Goal: Information Seeking & Learning: Learn about a topic

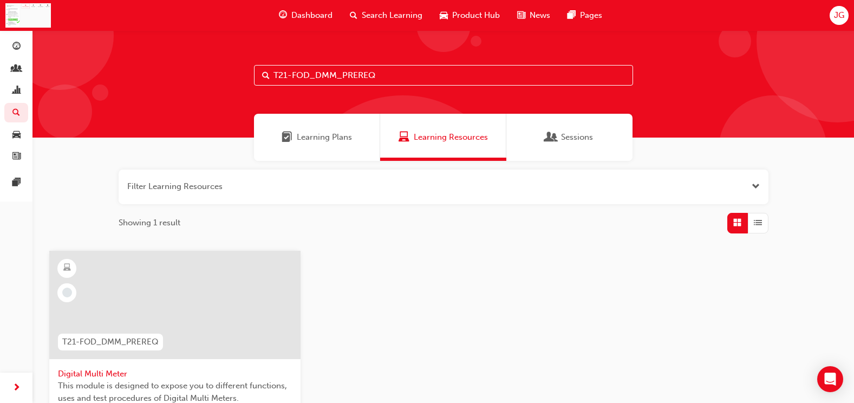
click at [146, 319] on div at bounding box center [174, 305] width 251 height 108
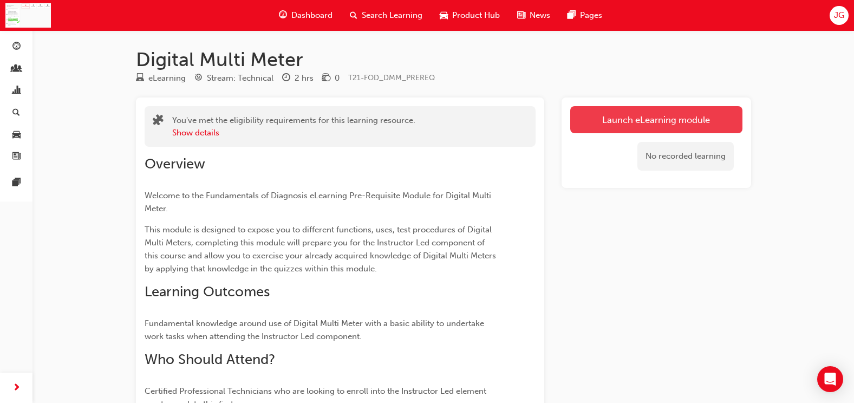
click at [701, 109] on link "Launch eLearning module" at bounding box center [657, 119] width 172 height 27
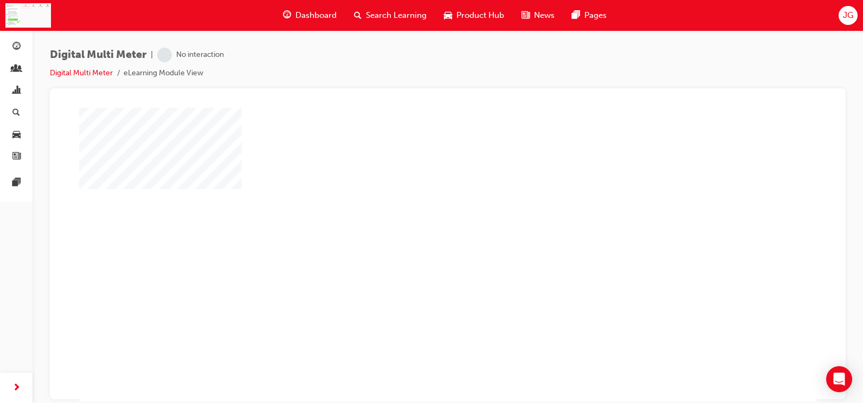
click at [416, 223] on div "play" at bounding box center [416, 223] width 0 height 0
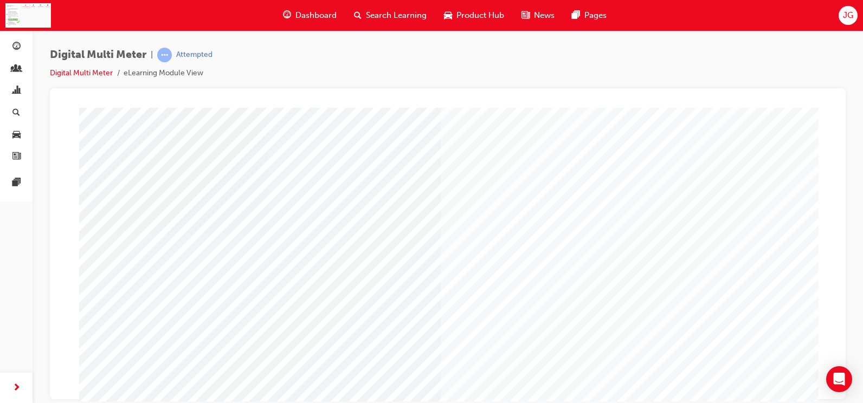
scroll to position [108, 0]
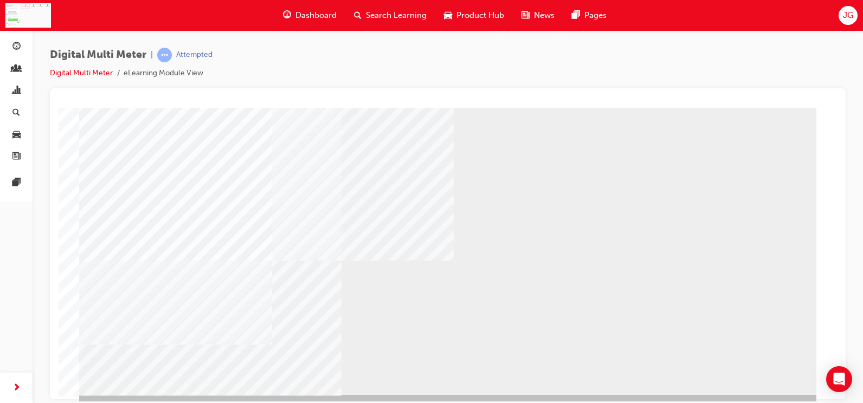
scroll to position [113, 0]
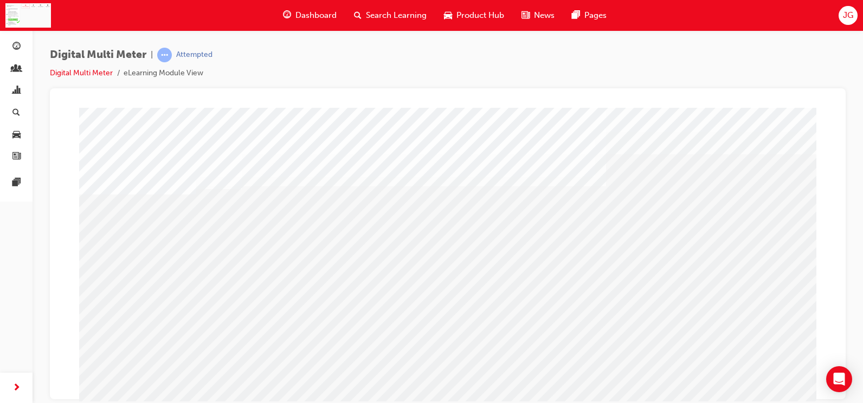
drag, startPoint x: 535, startPoint y: 312, endPoint x: 479, endPoint y: 304, distance: 56.3
drag, startPoint x: 354, startPoint y: 272, endPoint x: 302, endPoint y: 273, distance: 51.5
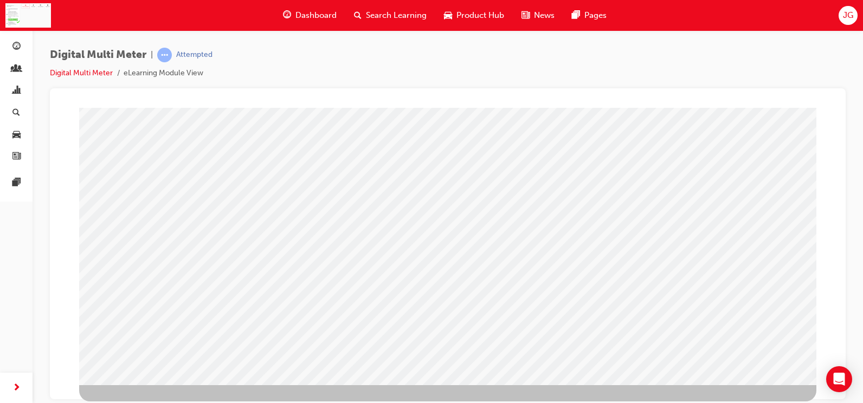
drag, startPoint x: 740, startPoint y: 349, endPoint x: 750, endPoint y: 355, distance: 11.4
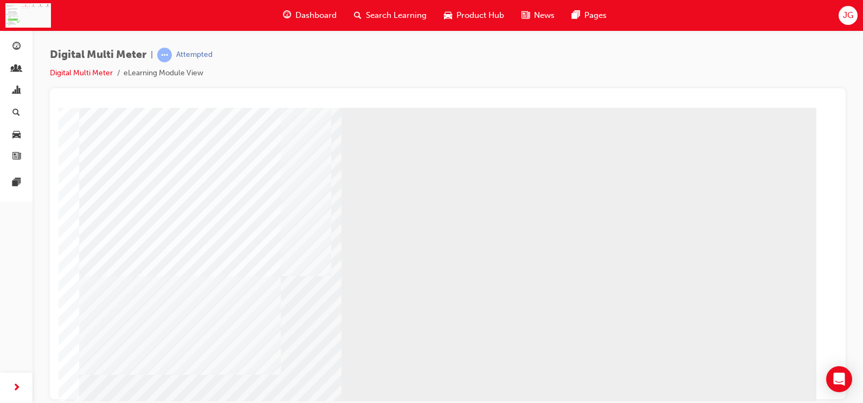
scroll to position [108, 0]
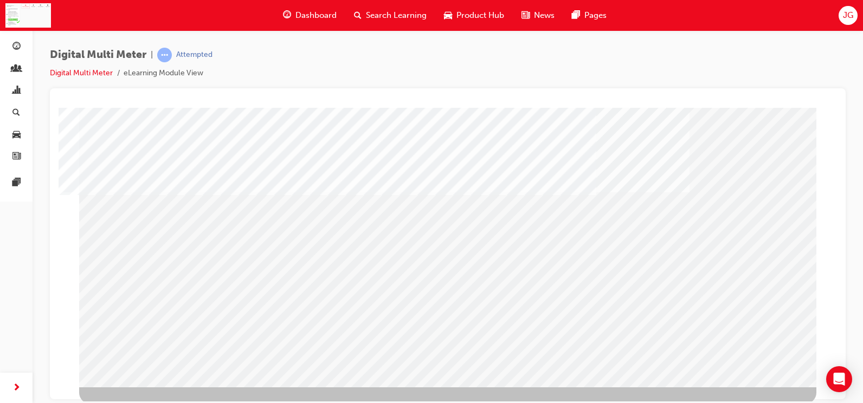
scroll to position [113, 0]
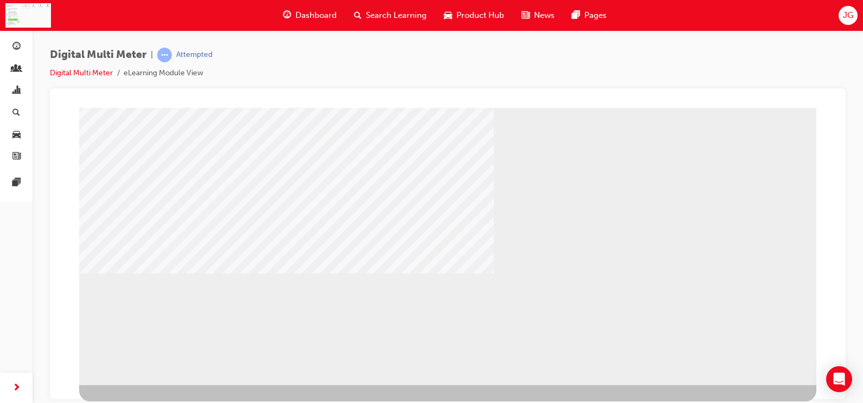
drag, startPoint x: 526, startPoint y: 177, endPoint x: 535, endPoint y: 185, distance: 12.7
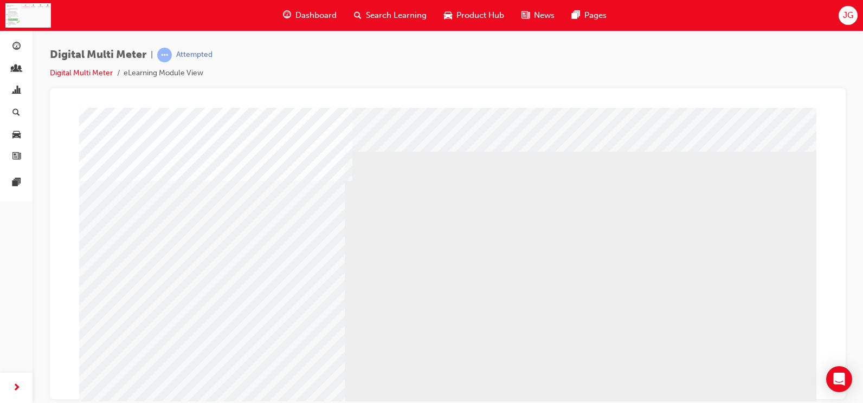
scroll to position [4, 0]
click at [686, 253] on div "multistate" at bounding box center [447, 298] width 737 height 390
drag, startPoint x: 669, startPoint y: 251, endPoint x: 552, endPoint y: 251, distance: 116.5
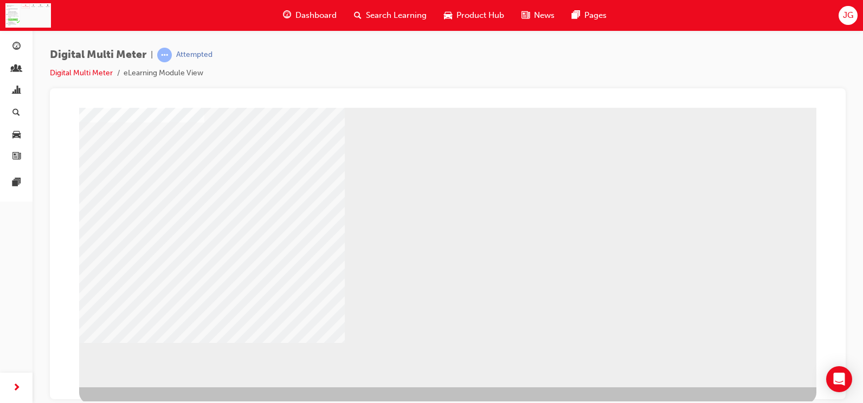
scroll to position [113, 0]
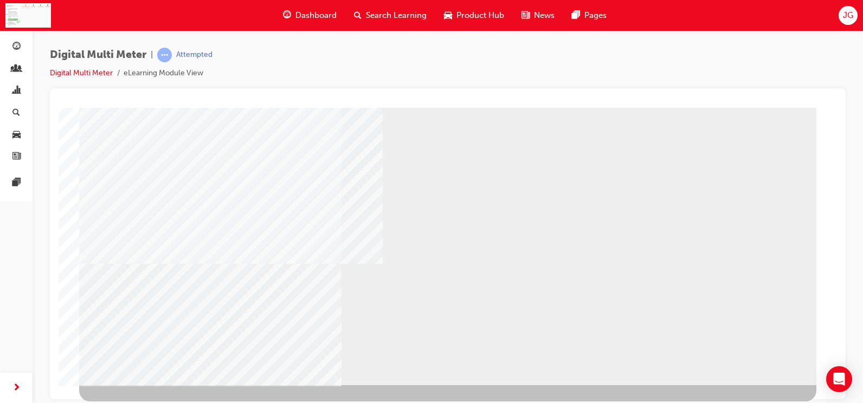
select select
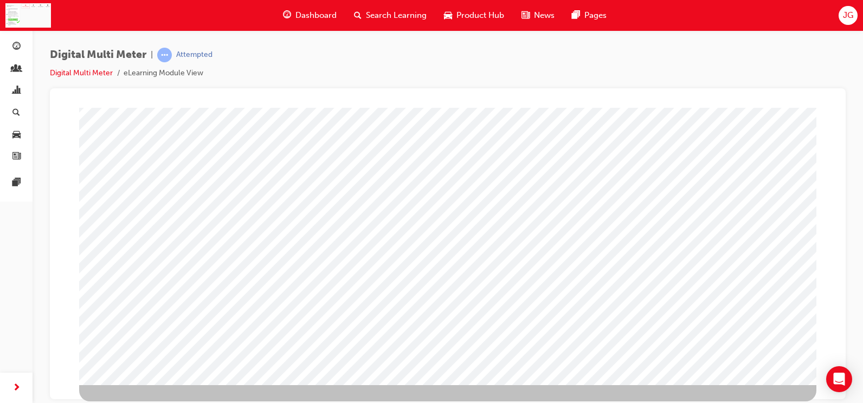
scroll to position [0, 0]
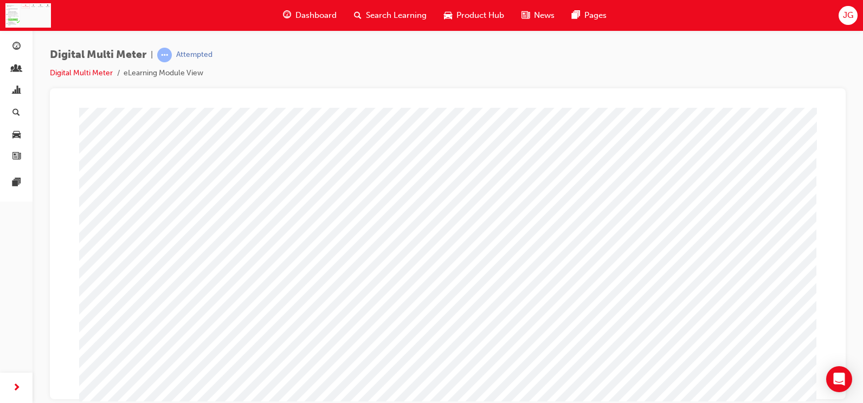
click at [474, 225] on span at bounding box center [469, 228] width 7 height 9
click at [466, 226] on span at bounding box center [466, 228] width 0 height 9
click at [503, 223] on div at bounding box center [485, 225] width 38 height 16
click at [504, 263] on img at bounding box center [505, 265] width 35 height 15
select select "3.323"
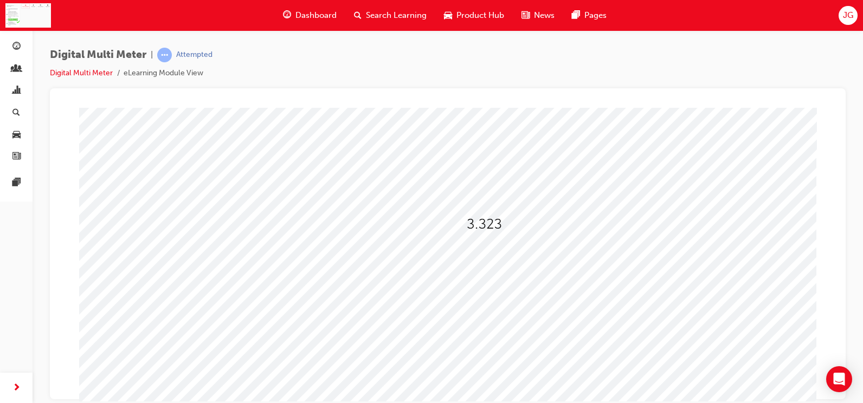
click at [447, 252] on span at bounding box center [447, 255] width 0 height 9
click at [476, 268] on img at bounding box center [482, 275] width 27 height 15
select select "0.05"
click at [466, 256] on img at bounding box center [460, 251] width 27 height 15
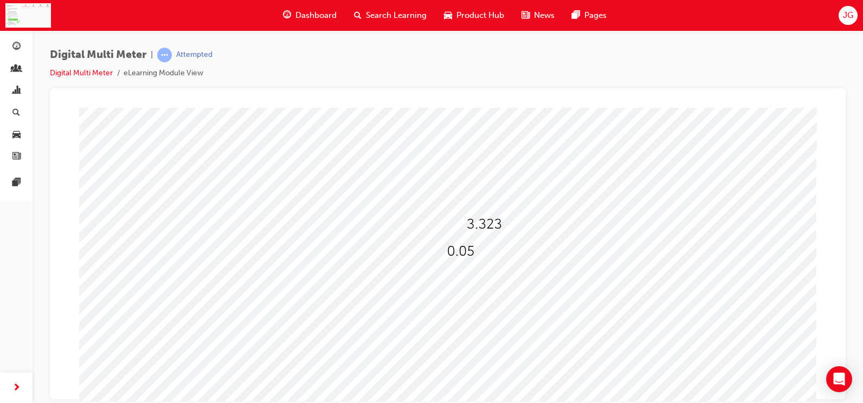
click at [498, 229] on div at bounding box center [485, 225] width 38 height 16
click at [487, 228] on img at bounding box center [483, 224] width 35 height 15
click at [491, 222] on img at bounding box center [483, 224] width 35 height 15
click at [479, 280] on span at bounding box center [475, 282] width 7 height 9
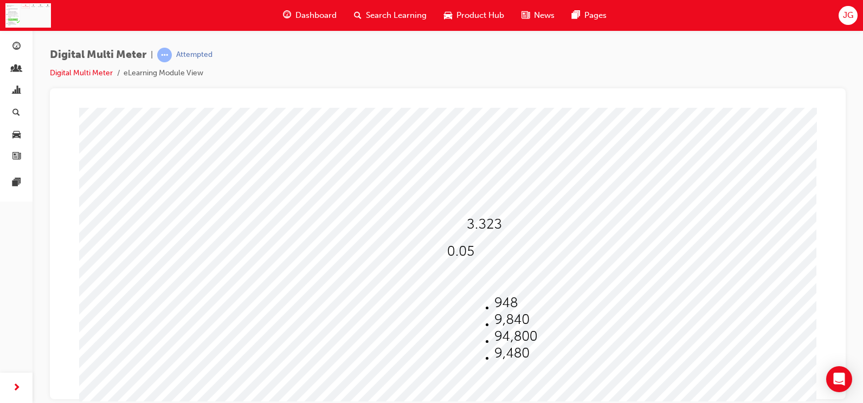
click at [514, 316] on li at bounding box center [515, 320] width 43 height 17
select select "9,840"
click at [492, 310] on div at bounding box center [485, 306] width 26 height 16
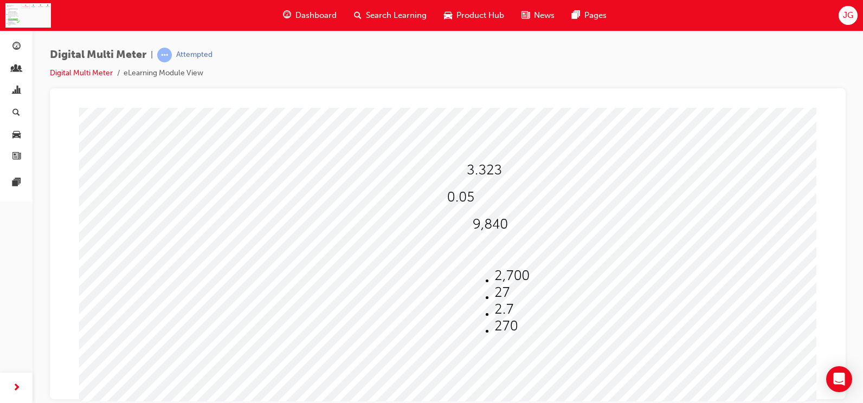
click at [501, 311] on li at bounding box center [511, 310] width 35 height 17
select select "2.7"
click at [491, 178] on div at bounding box center [485, 171] width 38 height 16
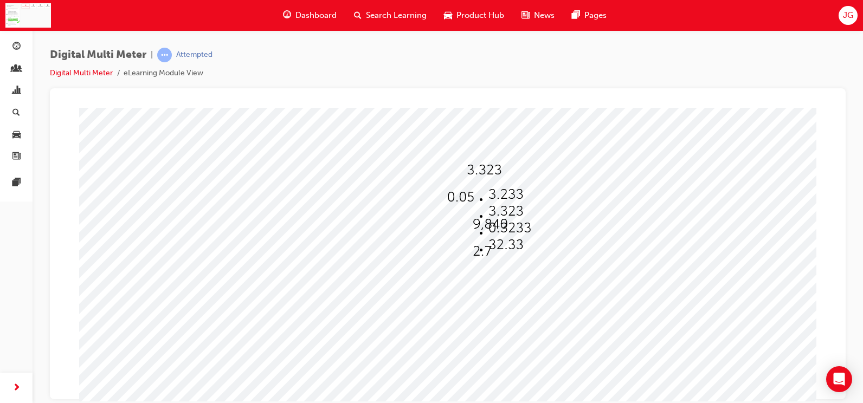
click at [494, 187] on img at bounding box center [505, 194] width 35 height 15
select select "3.233"
click at [485, 258] on div at bounding box center [447, 248] width 737 height 390
click at [490, 258] on div at bounding box center [485, 252] width 26 height 16
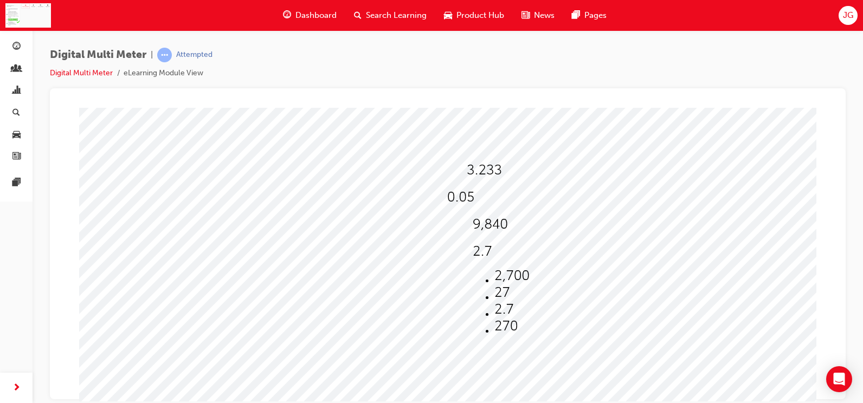
click at [490, 173] on img at bounding box center [483, 170] width 35 height 15
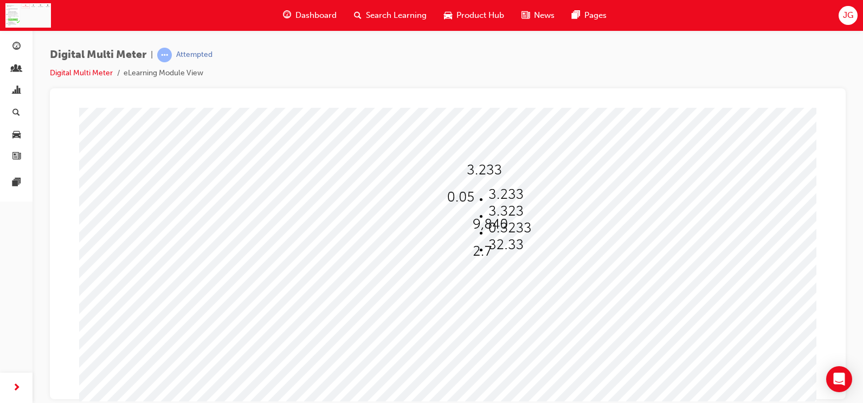
click at [491, 188] on img at bounding box center [505, 194] width 35 height 15
click at [465, 197] on img at bounding box center [460, 197] width 27 height 15
click at [485, 169] on img at bounding box center [483, 170] width 35 height 15
click at [458, 198] on img at bounding box center [460, 197] width 27 height 15
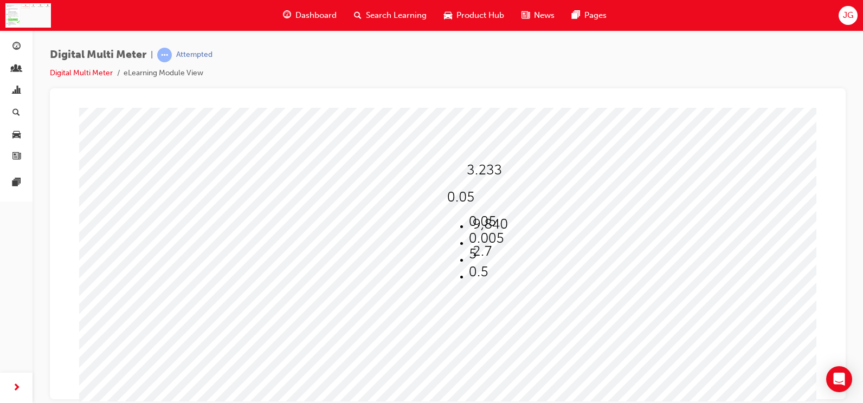
click at [494, 231] on img at bounding box center [489, 224] width 35 height 15
click at [487, 249] on img at bounding box center [482, 251] width 20 height 15
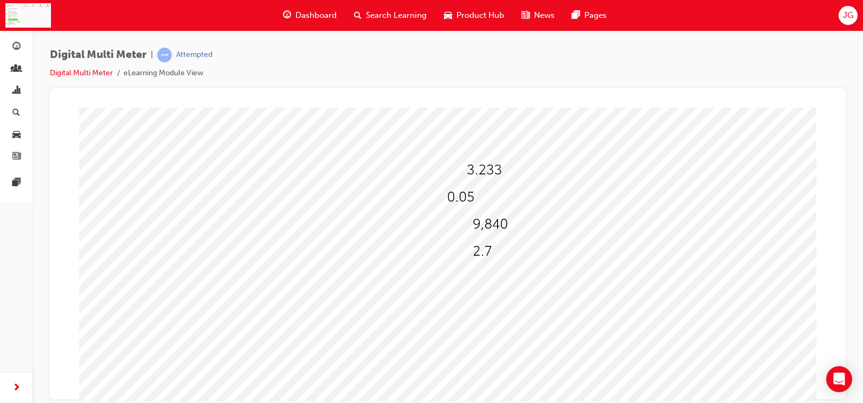
click at [472, 251] on span at bounding box center [472, 255] width 0 height 9
click at [494, 292] on img at bounding box center [501, 292] width 15 height 15
select select "27"
click at [482, 229] on img at bounding box center [489, 224] width 35 height 15
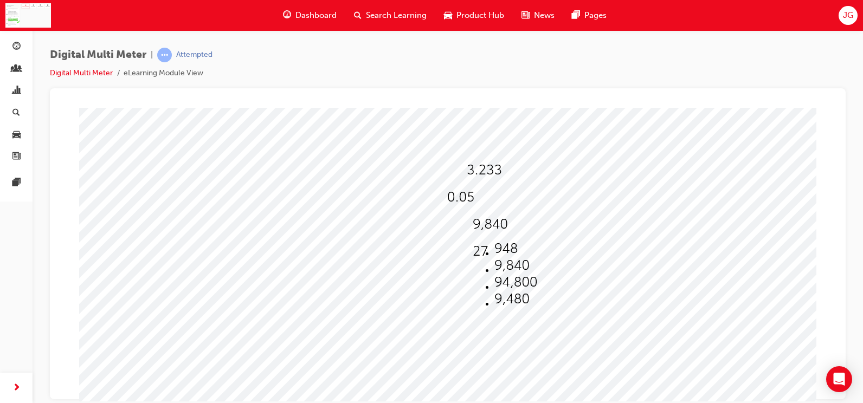
click at [494, 306] on img at bounding box center [511, 298] width 35 height 15
select select "9,480"
click at [472, 251] on span at bounding box center [472, 255] width 0 height 9
click at [497, 330] on img at bounding box center [505, 326] width 23 height 15
select select "270"
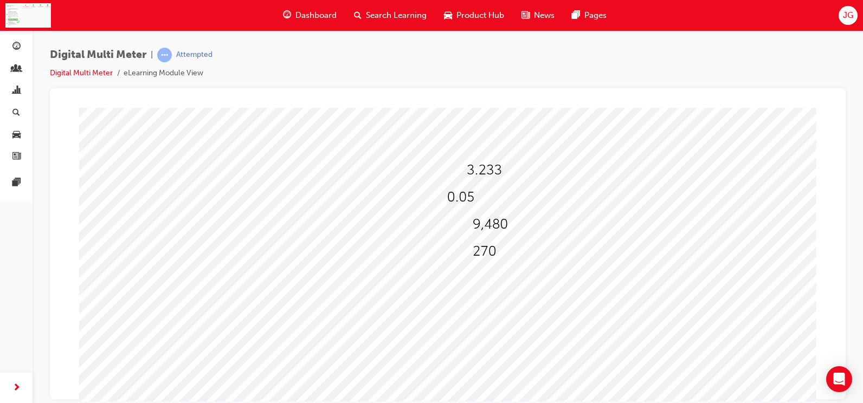
drag, startPoint x: 464, startPoint y: 370, endPoint x: 463, endPoint y: 380, distance: 10.3
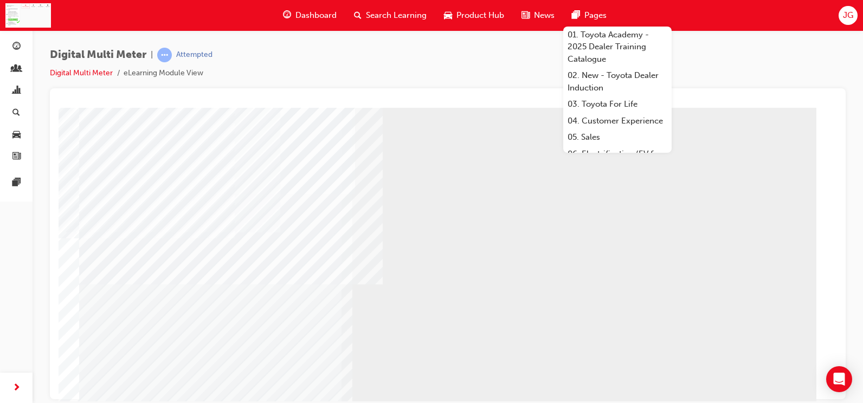
scroll to position [113, 0]
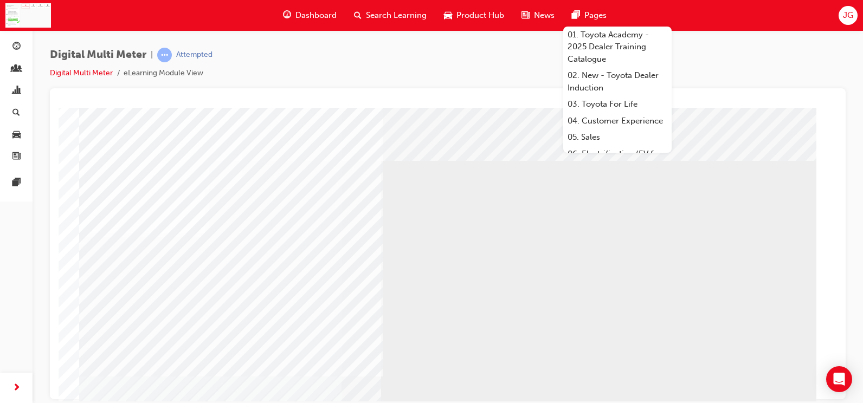
click at [673, 45] on div "Digital Multi Meter | Attempted Digital Multi Meter eLearning Module View" at bounding box center [448, 203] width 830 height 346
click at [657, 10] on div "Dashboard Search Learning Product Hub News Pages 01. Toyota Academy - 2025 Deal…" at bounding box center [431, 15] width 863 height 31
click at [597, 13] on span "Pages" at bounding box center [595, 15] width 22 height 12
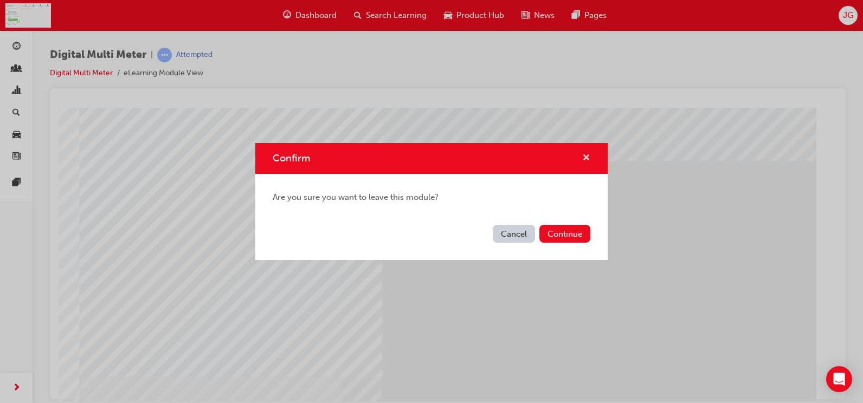
click at [588, 157] on span "cross-icon" at bounding box center [586, 159] width 8 height 10
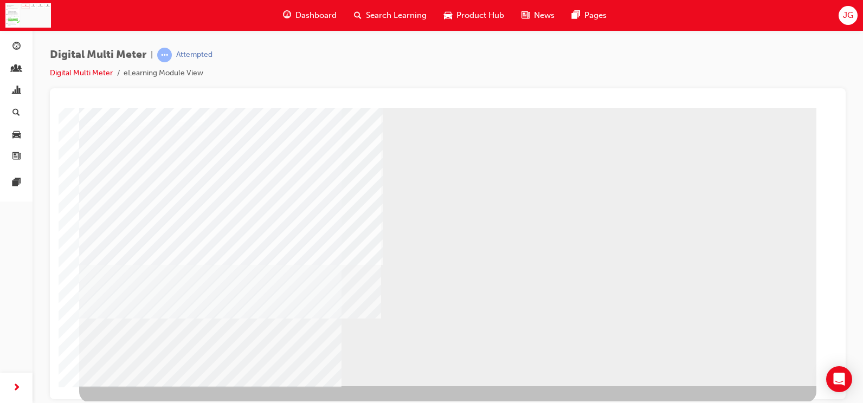
scroll to position [113, 0]
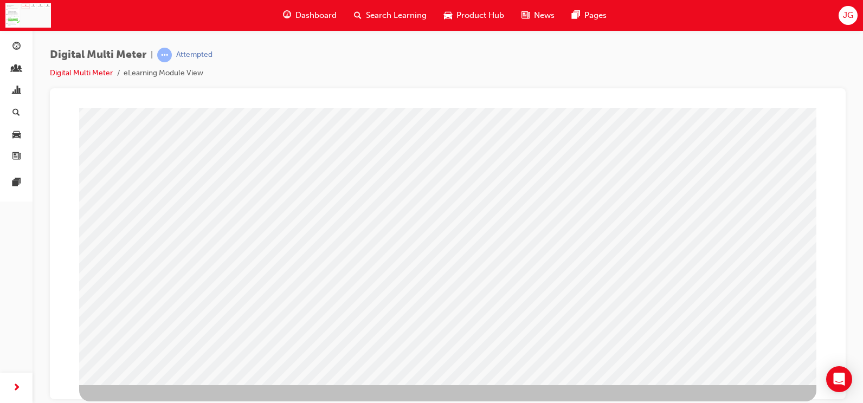
drag, startPoint x: 314, startPoint y: 161, endPoint x: 235, endPoint y: 163, distance: 79.1
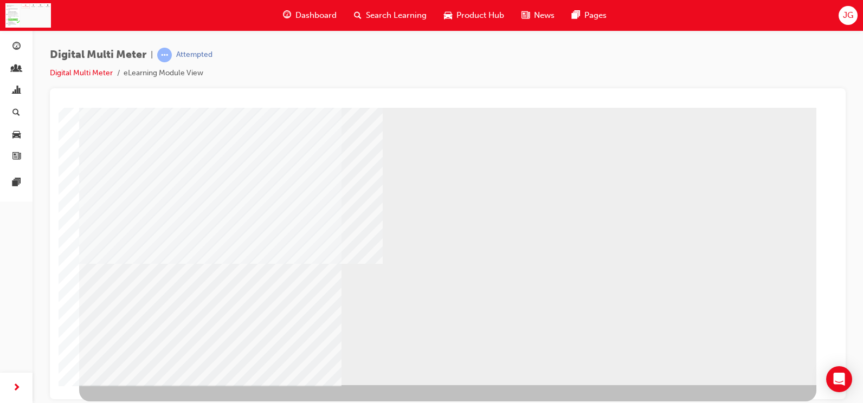
select select
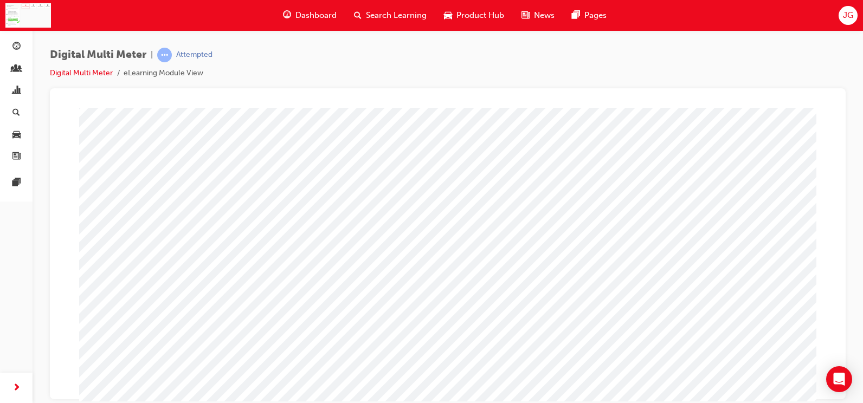
scroll to position [54, 0]
click at [477, 174] on span at bounding box center [473, 174] width 7 height 9
click at [503, 189] on img at bounding box center [508, 194] width 33 height 15
select select "9.146"
click at [459, 197] on span at bounding box center [455, 201] width 7 height 9
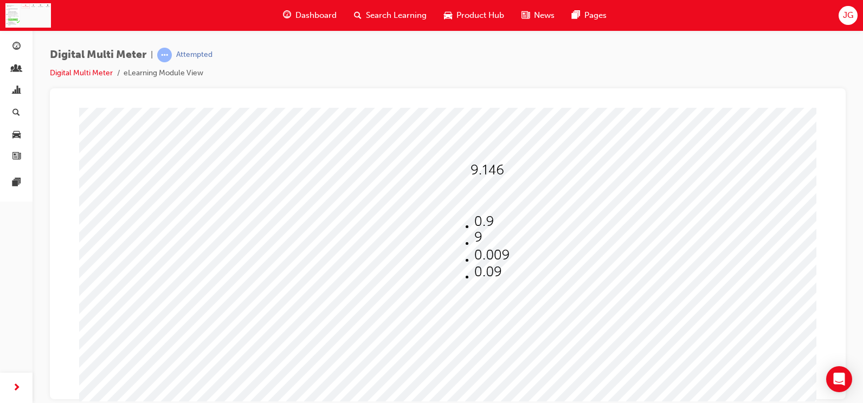
click at [484, 256] on img at bounding box center [491, 255] width 35 height 15
click at [479, 172] on img at bounding box center [486, 170] width 33 height 15
click at [464, 200] on img at bounding box center [469, 197] width 35 height 15
click at [479, 279] on img at bounding box center [487, 271] width 27 height 15
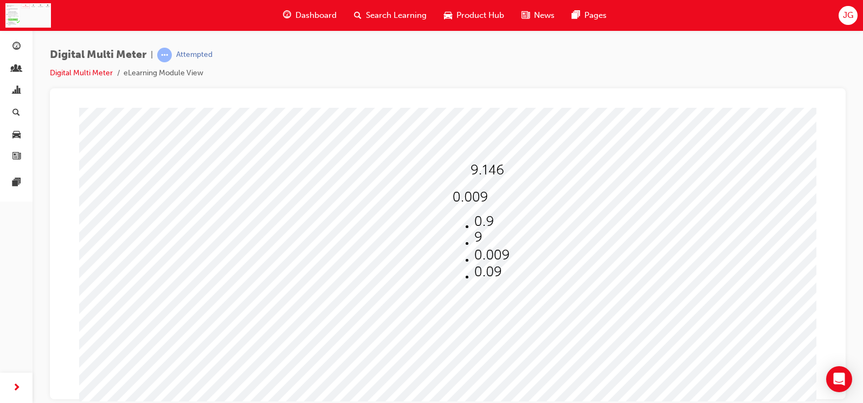
select select "0.09"
click at [495, 218] on div at bounding box center [497, 225] width 38 height 16
click at [485, 226] on span at bounding box center [481, 228] width 7 height 9
click at [507, 258] on img at bounding box center [517, 265] width 35 height 15
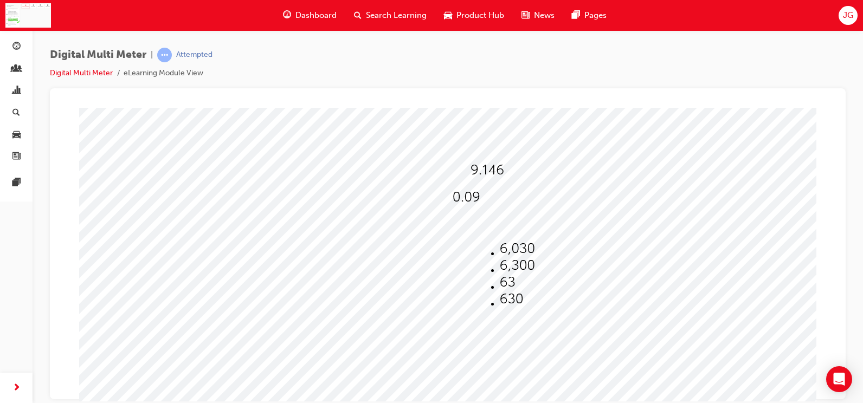
select select "6,300"
click at [473, 253] on span at bounding box center [473, 255] width 0 height 9
click at [473, 251] on span at bounding box center [473, 255] width 0 height 9
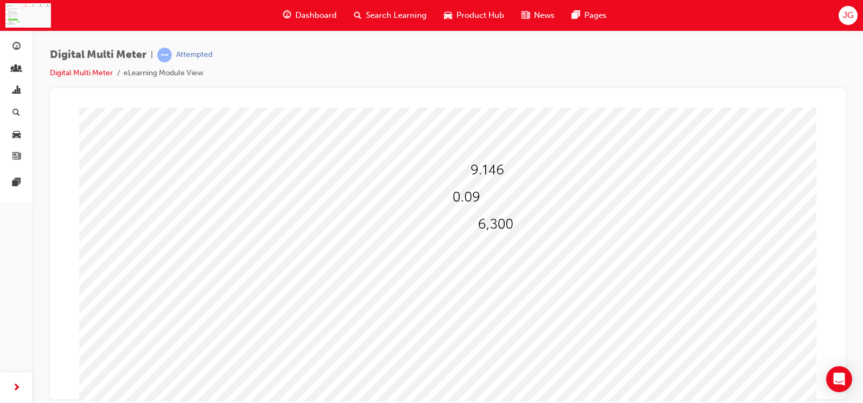
click at [495, 255] on div at bounding box center [486, 252] width 26 height 16
click at [498, 312] on li at bounding box center [512, 310] width 35 height 17
click at [495, 255] on div at bounding box center [447, 248] width 737 height 390
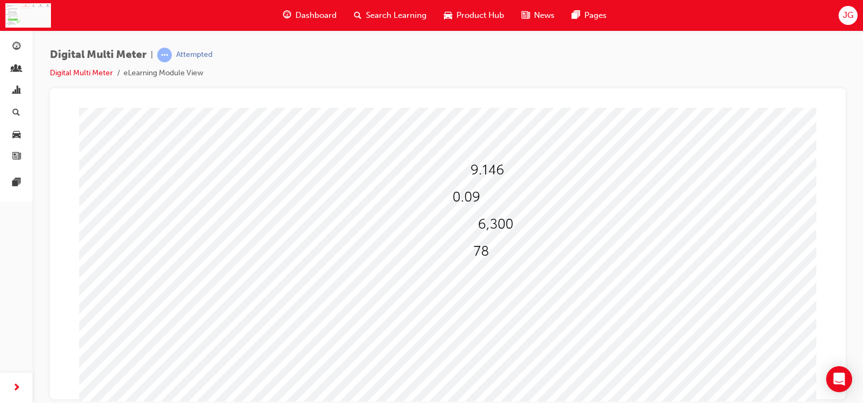
click at [495, 255] on div at bounding box center [486, 252] width 26 height 16
click at [497, 290] on img at bounding box center [505, 292] width 20 height 15
select select "7.8"
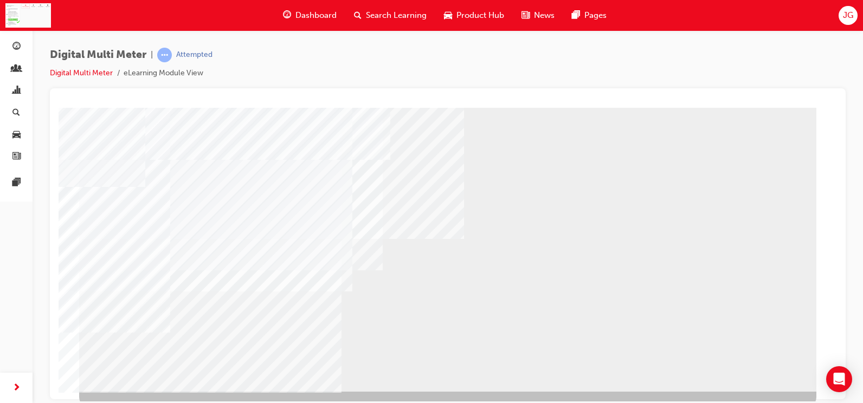
scroll to position [113, 0]
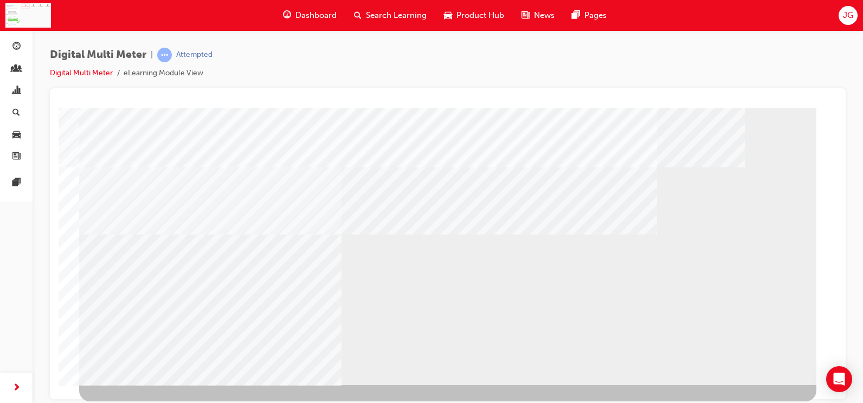
drag, startPoint x: 639, startPoint y: 166, endPoint x: 613, endPoint y: 167, distance: 26.0
click at [623, 168] on div "multistate" at bounding box center [447, 190] width 737 height 390
drag, startPoint x: 613, startPoint y: 167, endPoint x: 606, endPoint y: 167, distance: 7.1
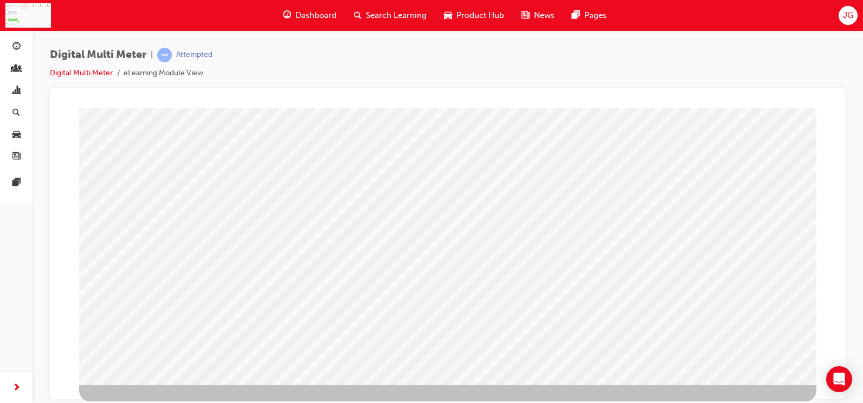
drag, startPoint x: 495, startPoint y: 168, endPoint x: 374, endPoint y: 174, distance: 121.0
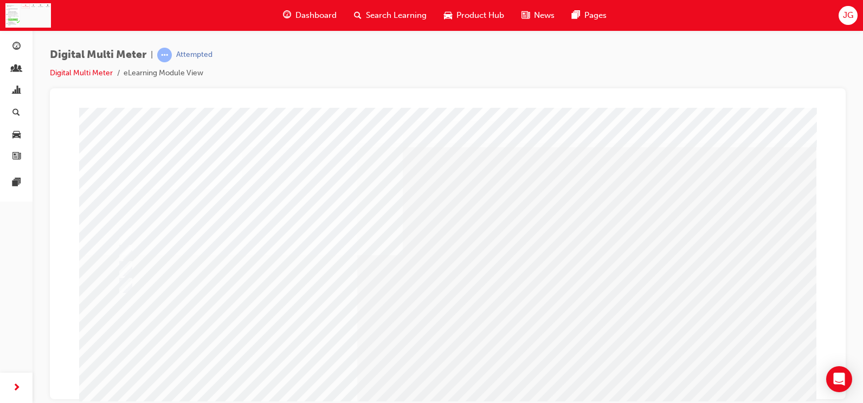
scroll to position [54, 0]
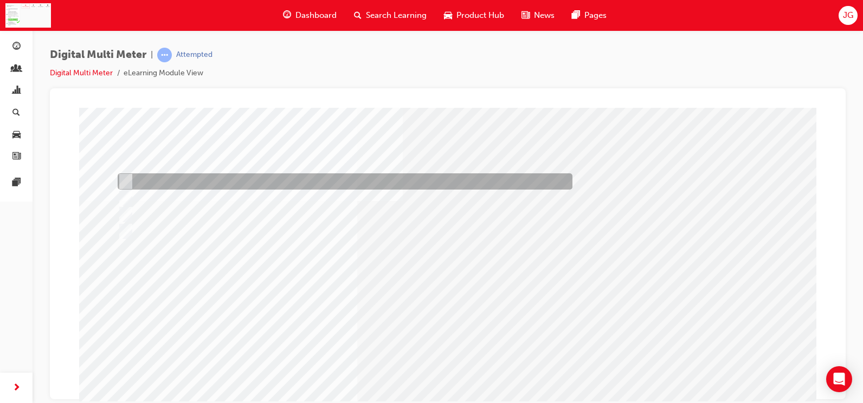
click at [299, 184] on div at bounding box center [342, 181] width 455 height 16
radio input "true"
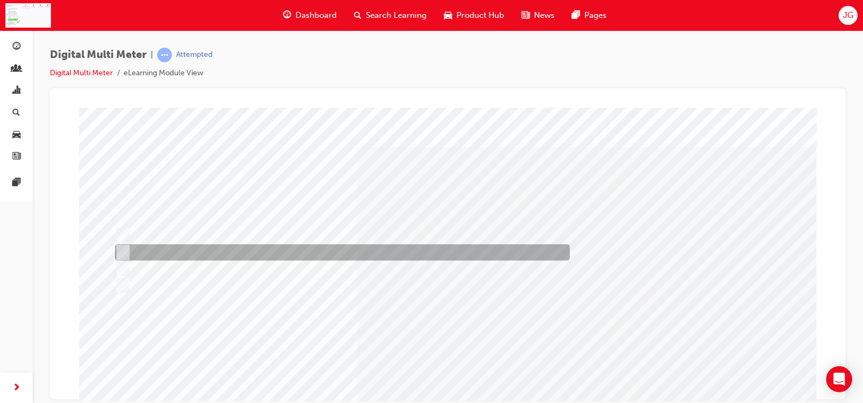
click at [225, 251] on div at bounding box center [339, 252] width 455 height 16
radio input "true"
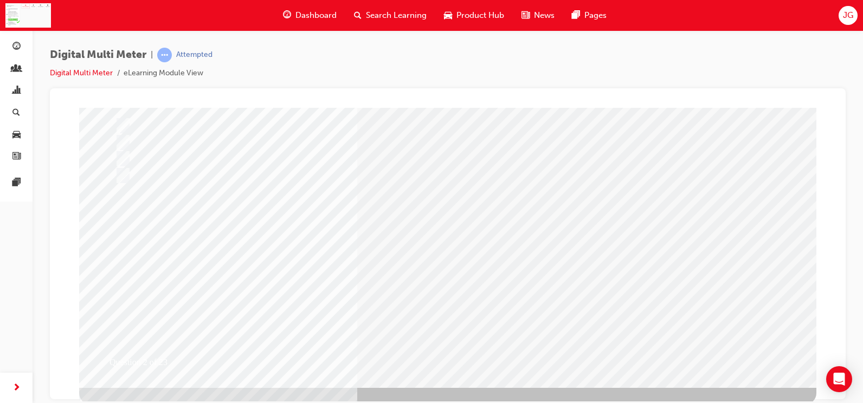
scroll to position [113, 0]
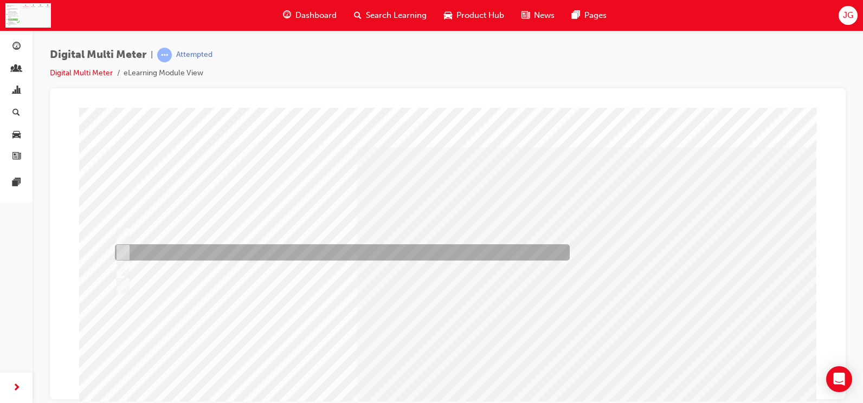
click at [234, 253] on div at bounding box center [339, 252] width 455 height 16
radio input "true"
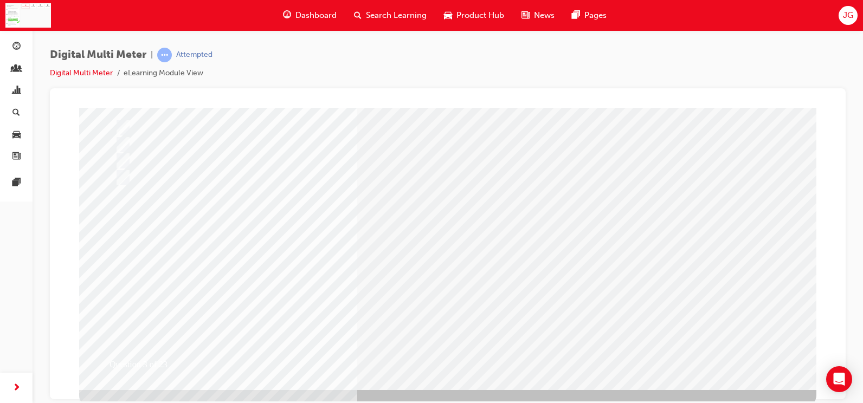
scroll to position [108, 0]
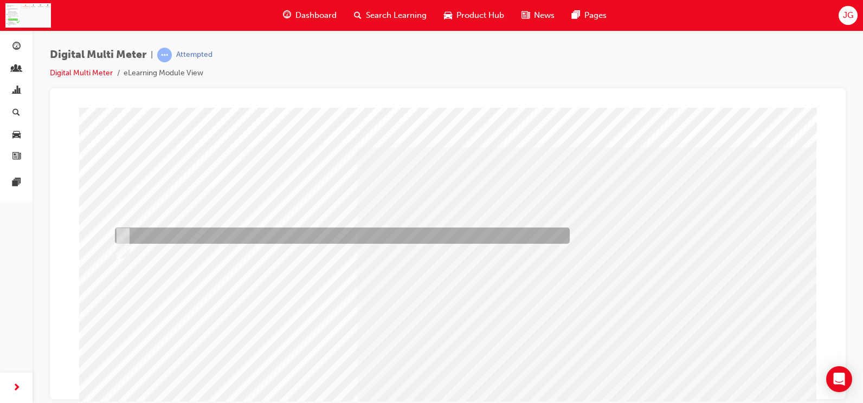
click at [419, 235] on div at bounding box center [339, 236] width 455 height 16
radio input "true"
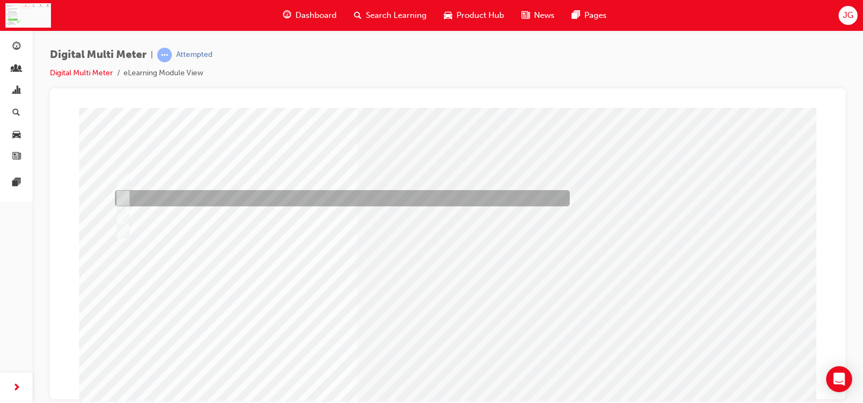
click at [280, 196] on div at bounding box center [339, 198] width 455 height 16
radio input "true"
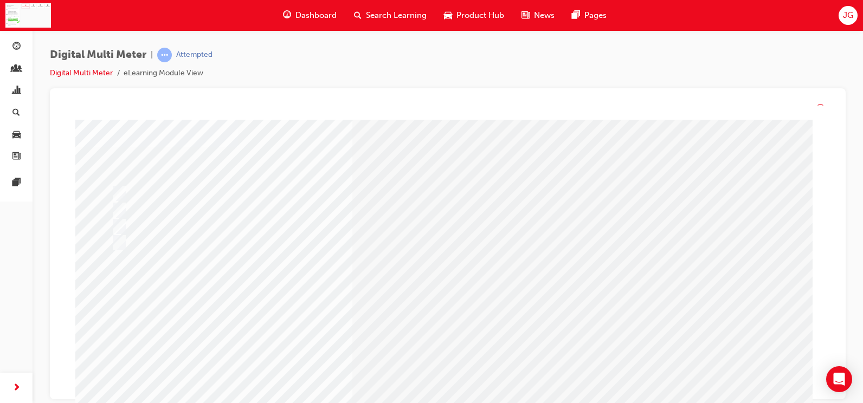
scroll to position [0, 0]
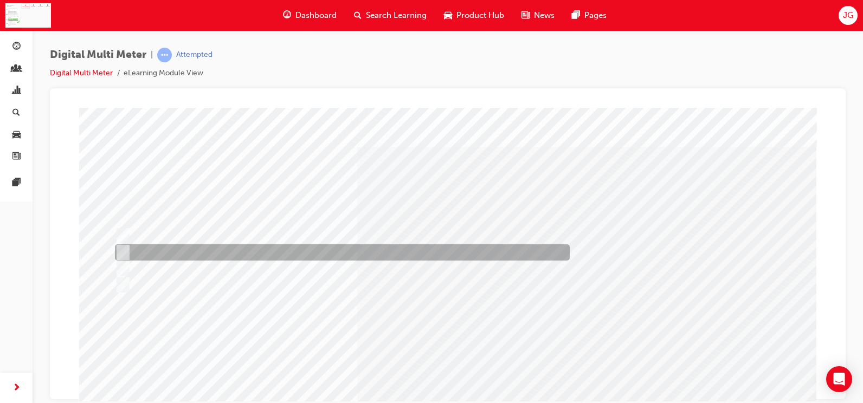
click at [266, 252] on div at bounding box center [339, 252] width 455 height 16
radio input "true"
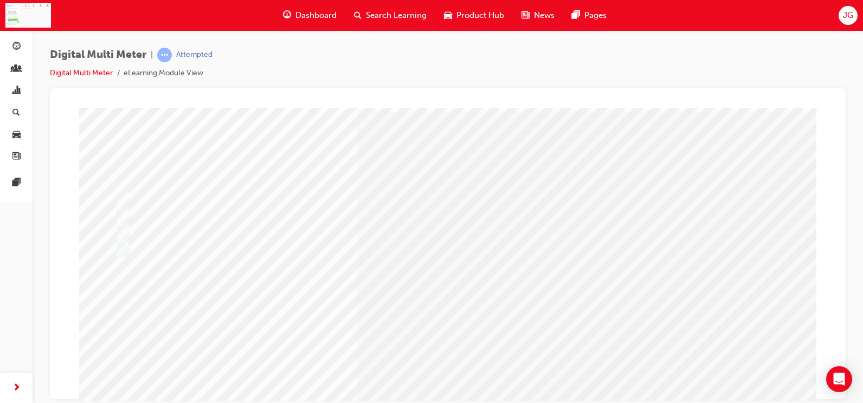
scroll to position [54, 0]
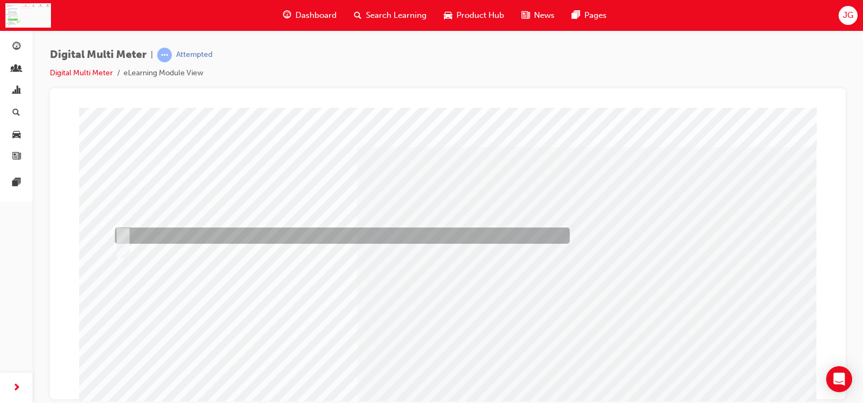
click at [302, 234] on div at bounding box center [339, 236] width 455 height 16
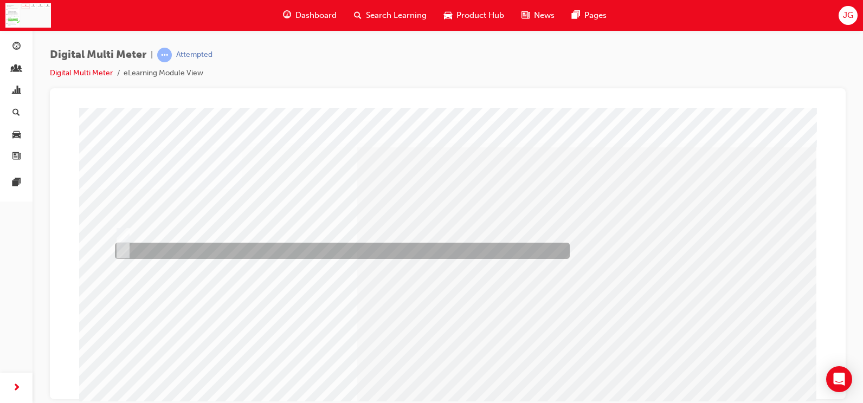
click at [289, 249] on div at bounding box center [339, 251] width 455 height 16
radio input "false"
radio input "true"
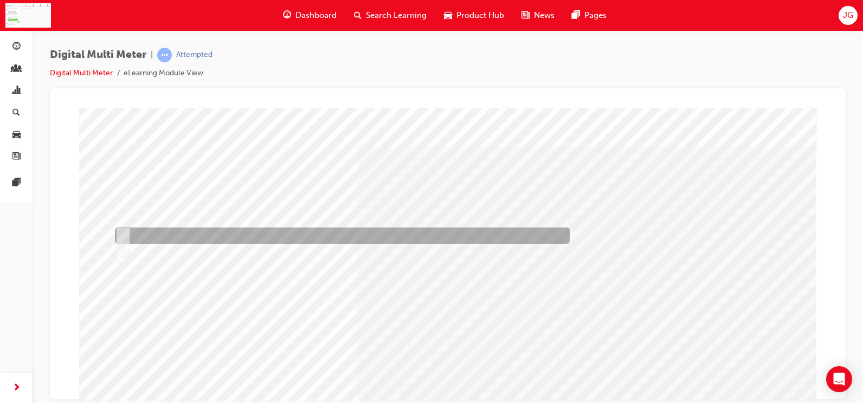
click at [310, 238] on div at bounding box center [339, 236] width 455 height 16
radio input "true"
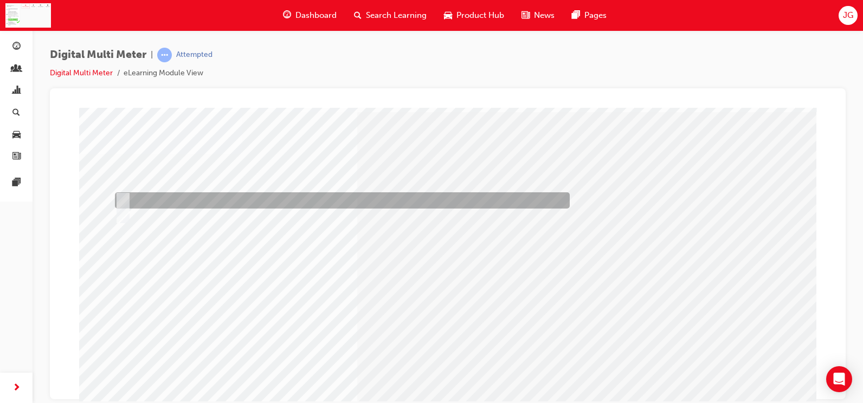
scroll to position [54, 0]
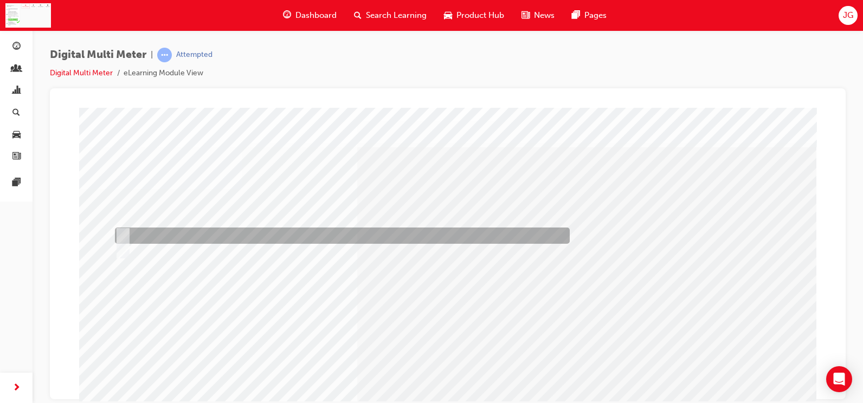
click at [304, 234] on div at bounding box center [339, 236] width 455 height 16
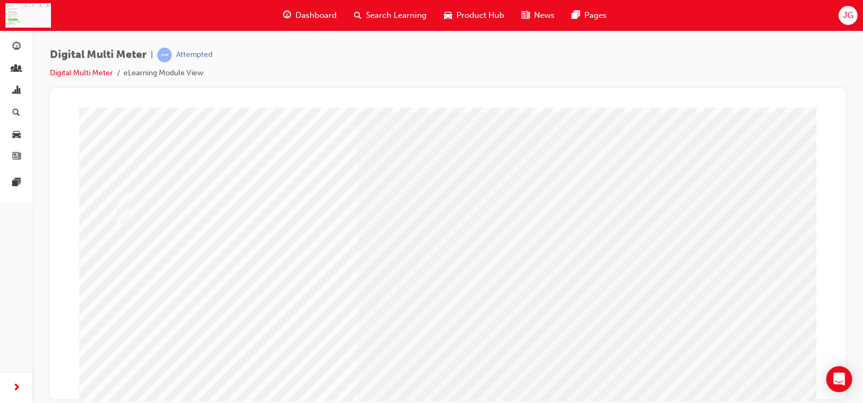
scroll to position [54, 0]
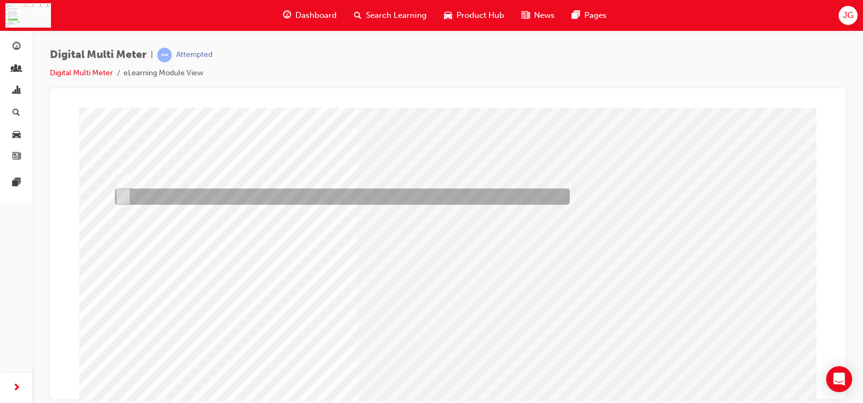
click at [392, 195] on div at bounding box center [339, 197] width 455 height 16
radio input "false"
radio input "true"
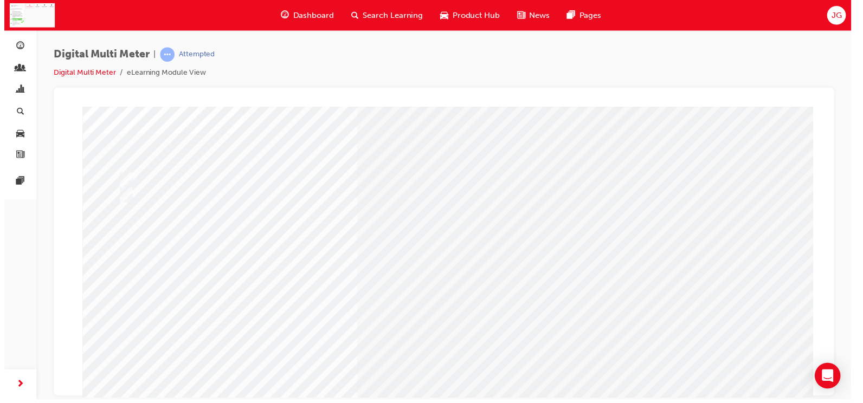
scroll to position [0, 0]
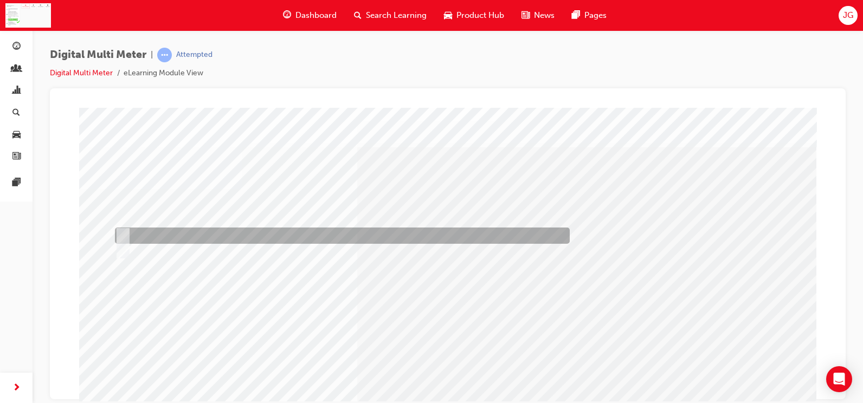
click at [355, 234] on div at bounding box center [339, 236] width 455 height 16
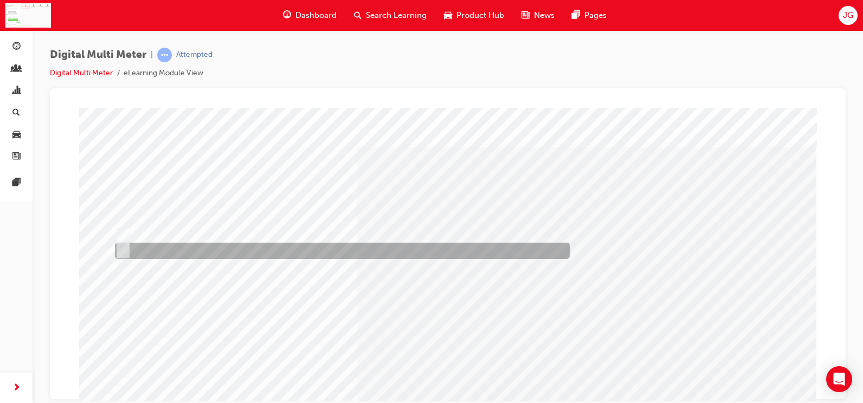
click at [387, 257] on div at bounding box center [339, 251] width 455 height 16
radio input "false"
radio input "true"
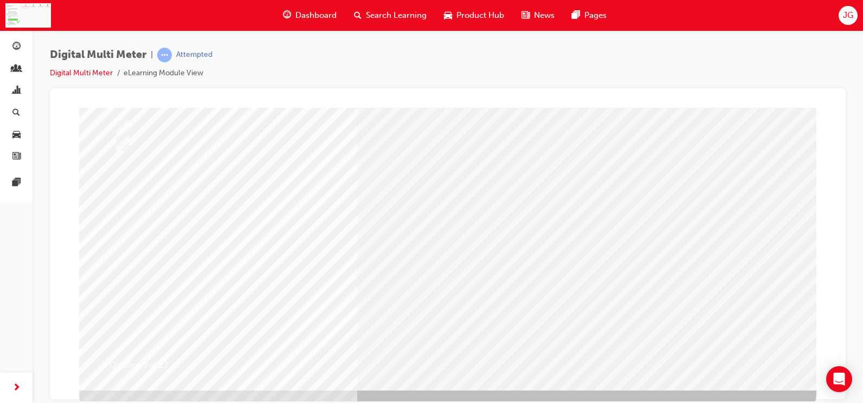
scroll to position [108, 0]
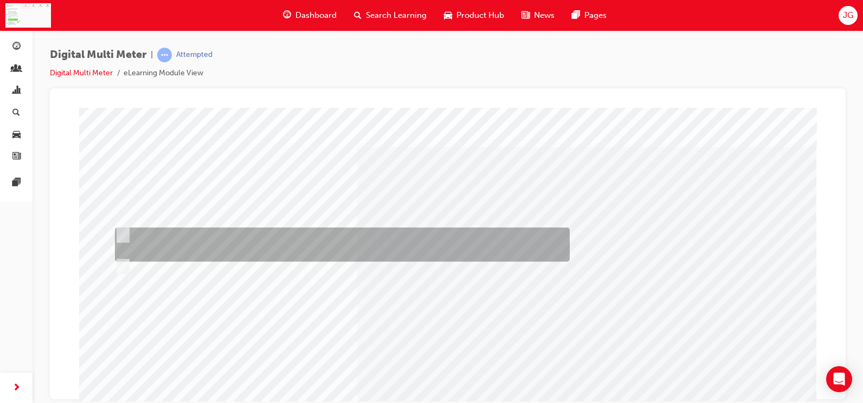
click at [311, 240] on div at bounding box center [339, 245] width 455 height 34
radio input "true"
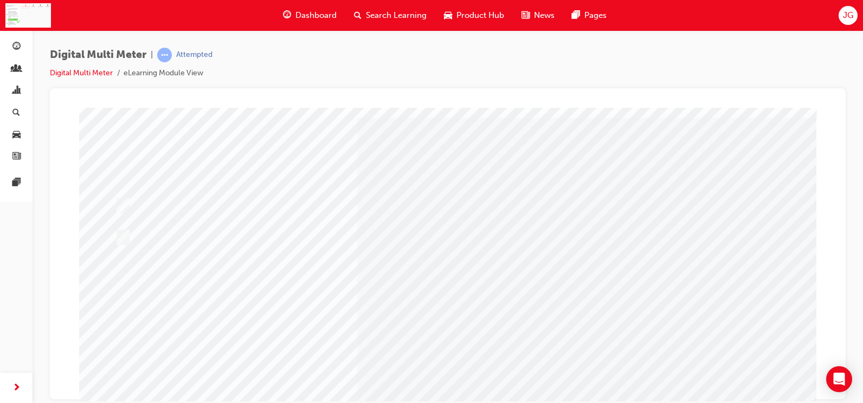
scroll to position [54, 0]
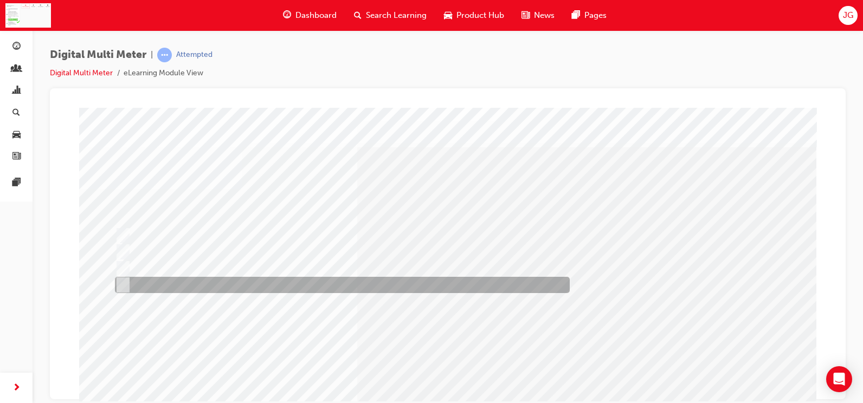
click at [269, 288] on div at bounding box center [339, 285] width 455 height 16
radio input "true"
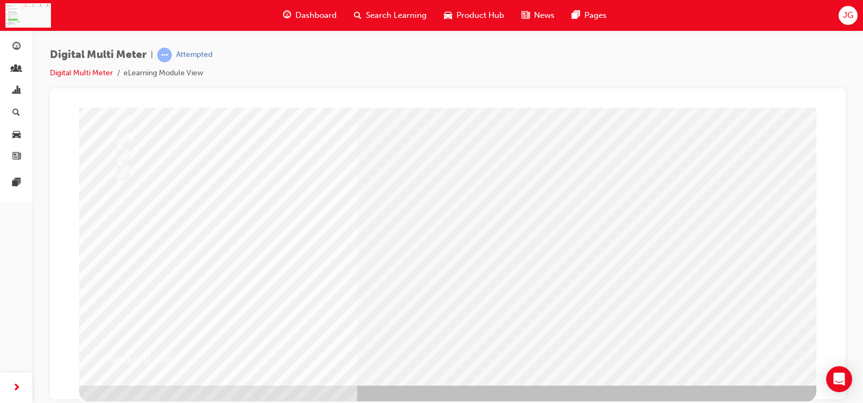
scroll to position [113, 0]
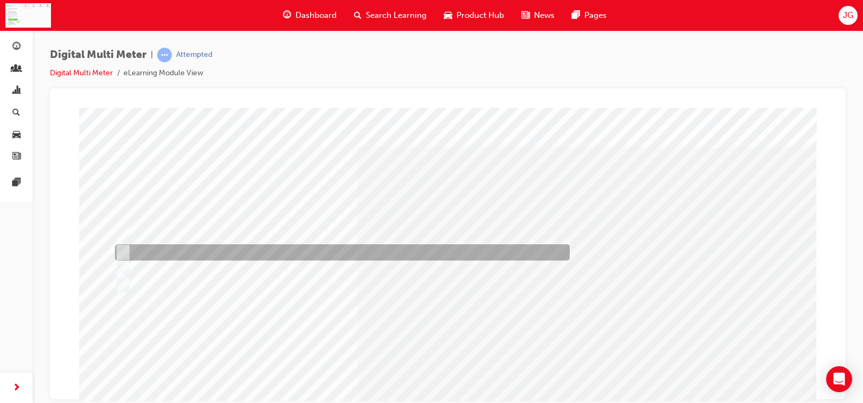
click at [287, 256] on div at bounding box center [339, 252] width 455 height 16
radio input "true"
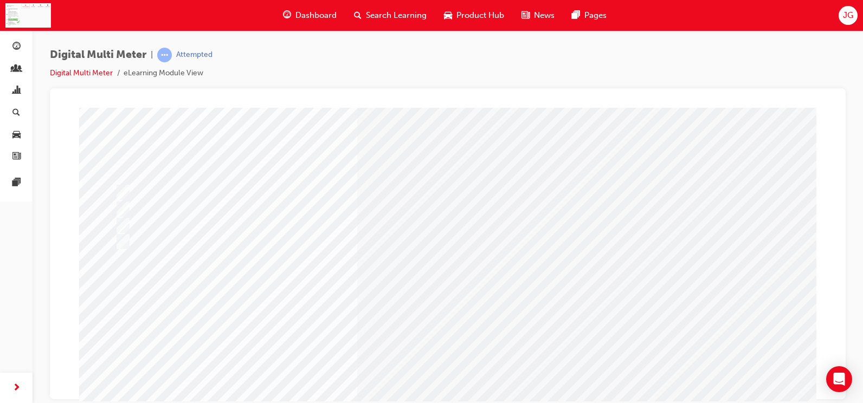
scroll to position [108, 0]
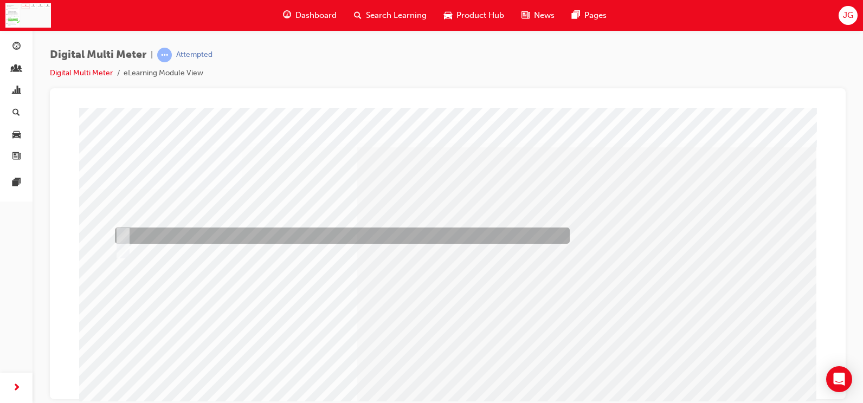
click at [357, 232] on div at bounding box center [339, 236] width 455 height 16
radio input "true"
click at [357, 232] on div at bounding box center [339, 236] width 455 height 16
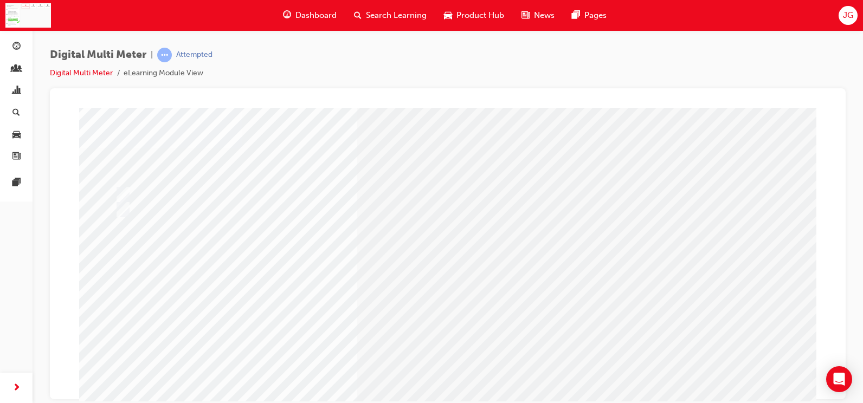
scroll to position [108, 0]
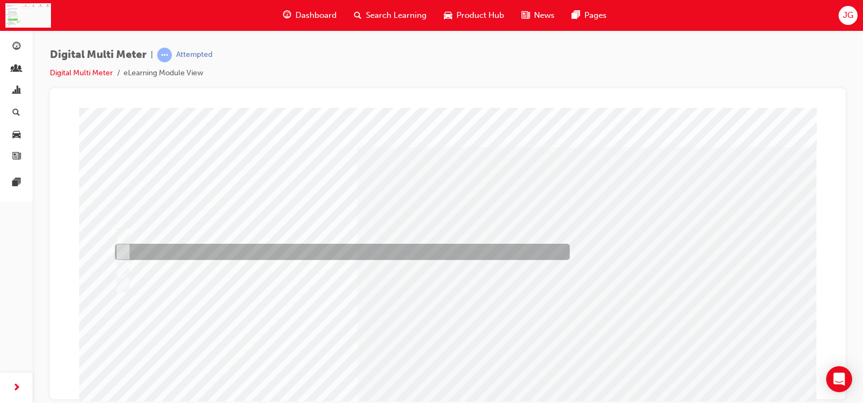
click at [365, 248] on div at bounding box center [339, 252] width 455 height 16
radio input "true"
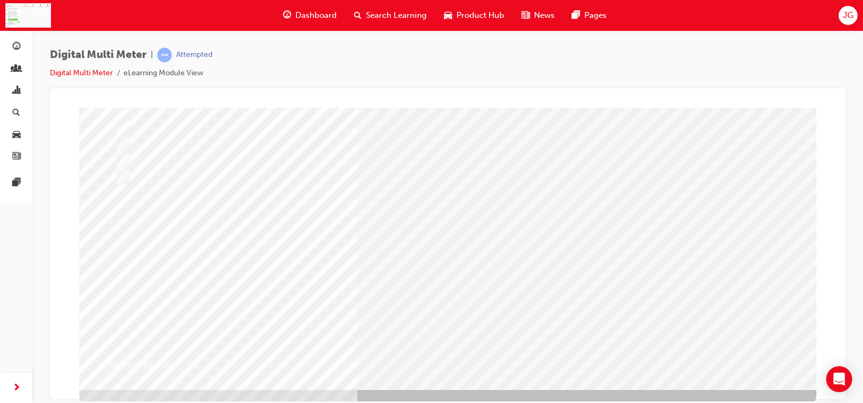
scroll to position [108, 0]
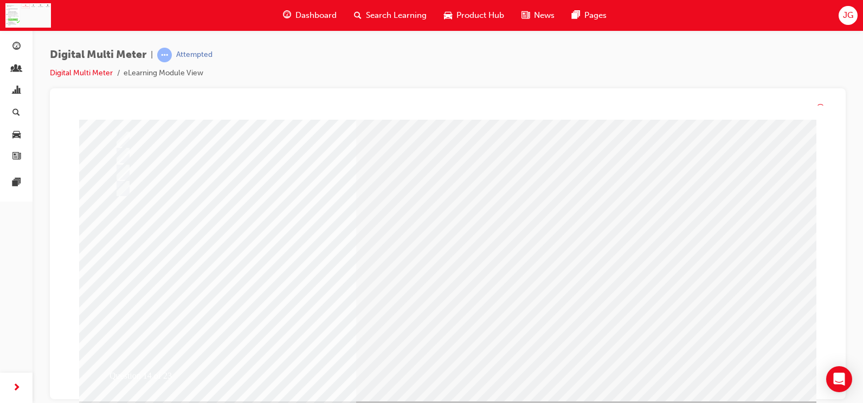
scroll to position [0, 0]
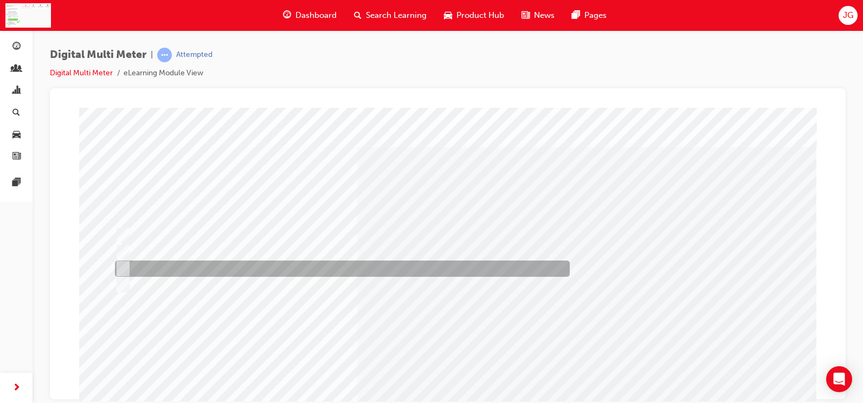
click at [314, 271] on div at bounding box center [339, 269] width 455 height 16
radio input "true"
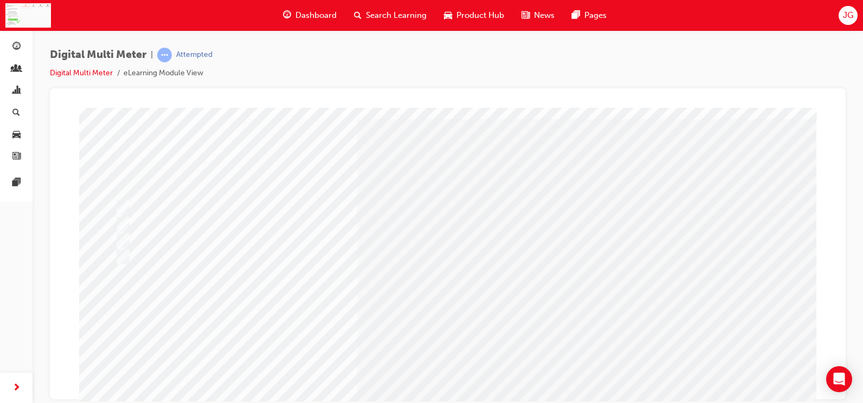
scroll to position [54, 0]
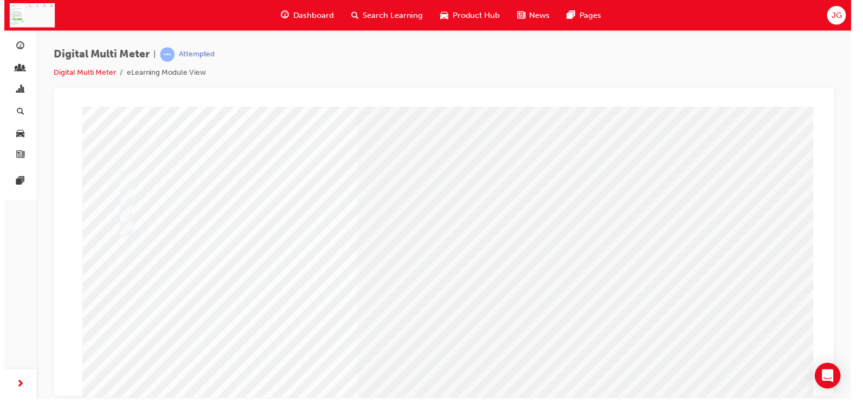
scroll to position [0, 0]
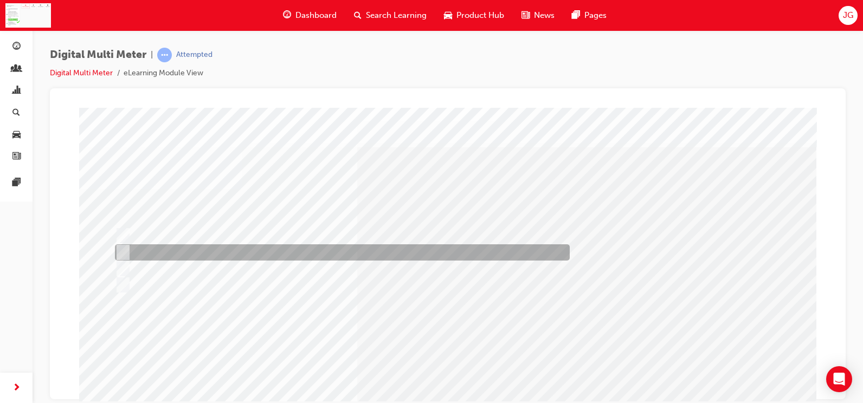
click at [222, 246] on div at bounding box center [339, 252] width 455 height 16
radio input "true"
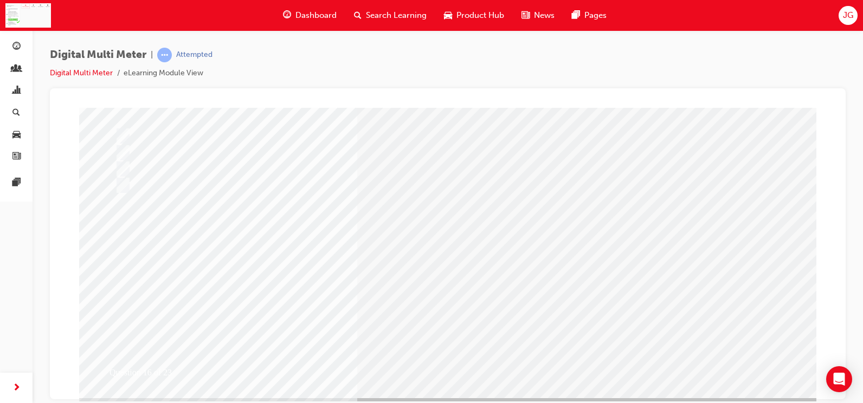
scroll to position [108, 0]
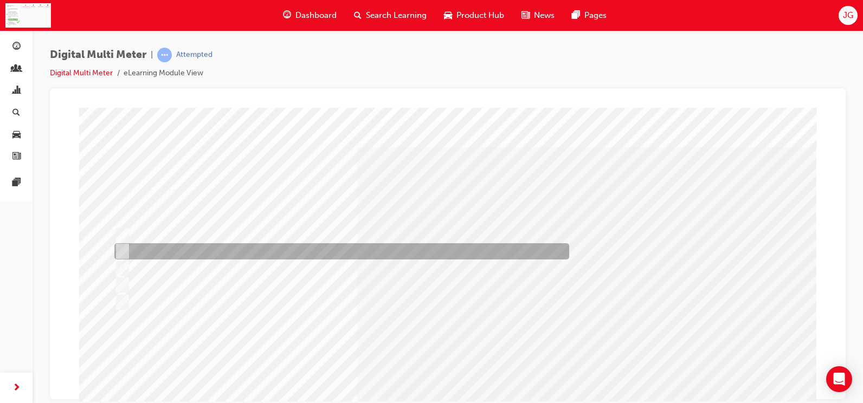
click at [361, 251] on div at bounding box center [339, 251] width 455 height 16
radio input "true"
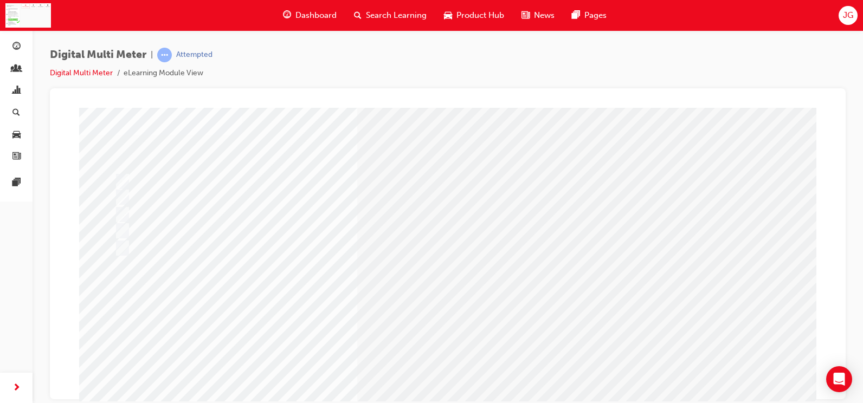
drag, startPoint x: 416, startPoint y: 372, endPoint x: 426, endPoint y: 381, distance: 13.9
click at [418, 378] on div "Question 17 of 23" at bounding box center [447, 248] width 737 height 390
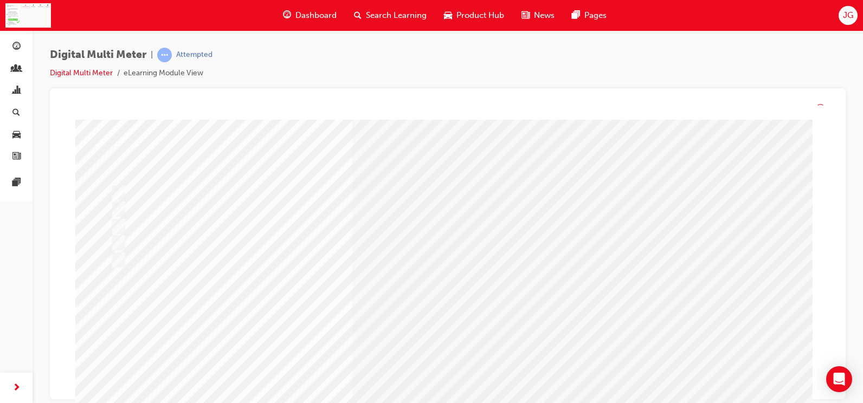
scroll to position [0, 0]
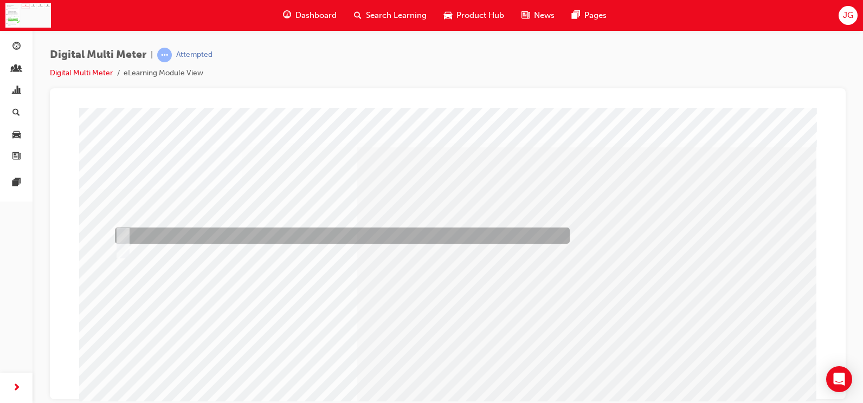
click at [294, 233] on div at bounding box center [339, 236] width 455 height 16
radio input "true"
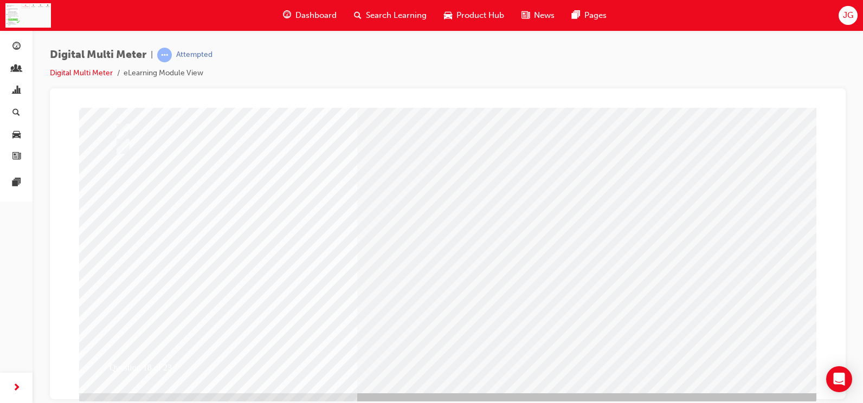
scroll to position [113, 0]
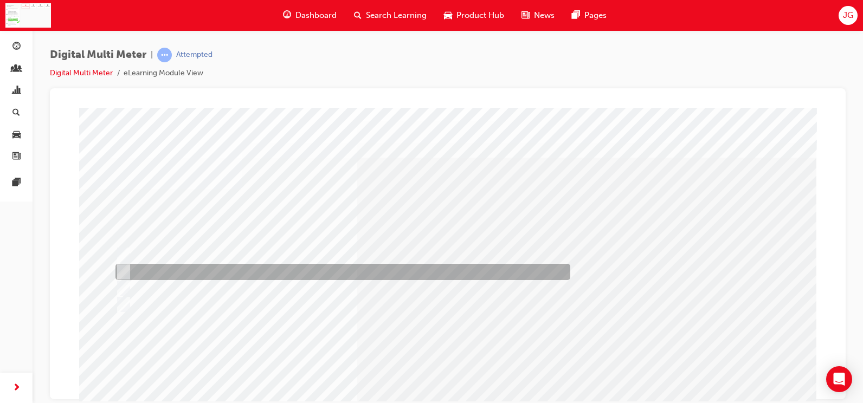
click at [198, 273] on div at bounding box center [340, 272] width 455 height 16
radio input "true"
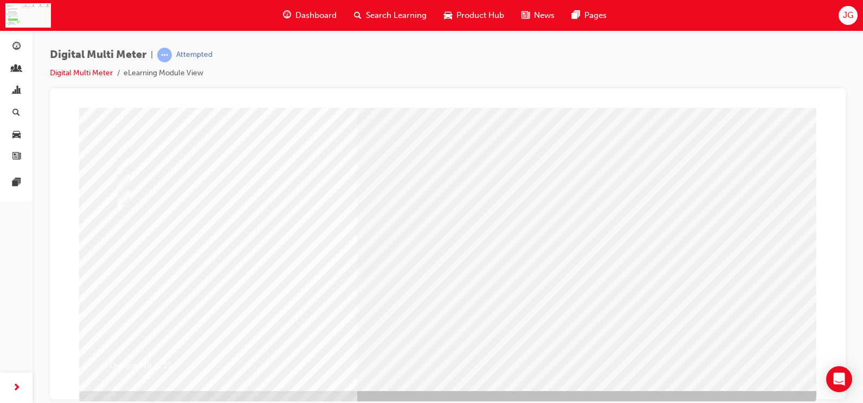
scroll to position [113, 0]
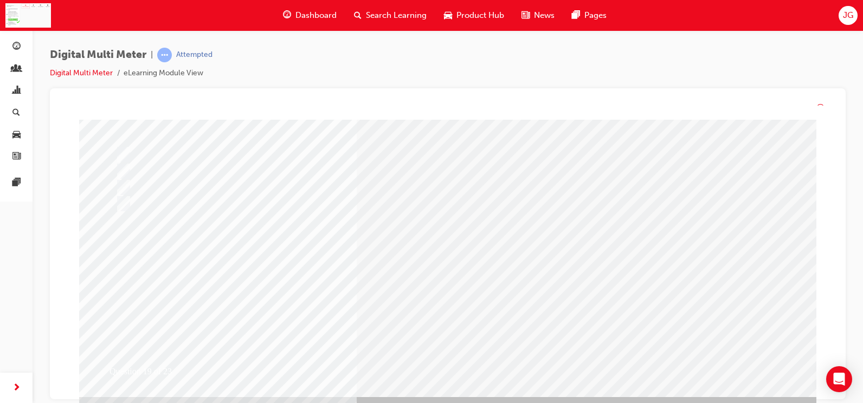
scroll to position [0, 0]
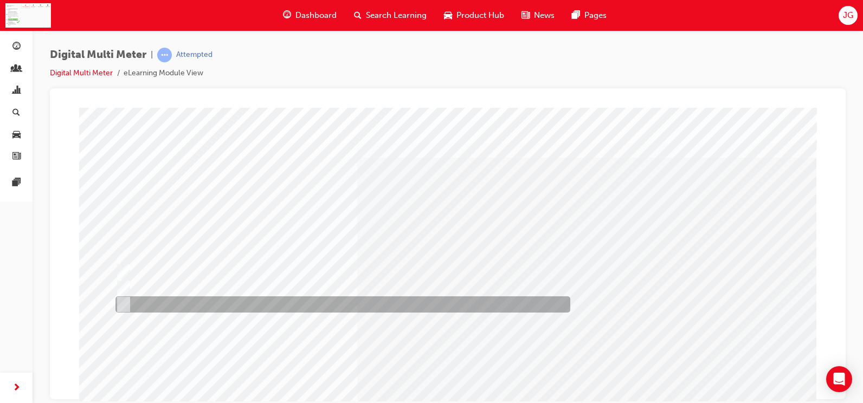
click at [214, 302] on div at bounding box center [340, 304] width 455 height 16
radio input "true"
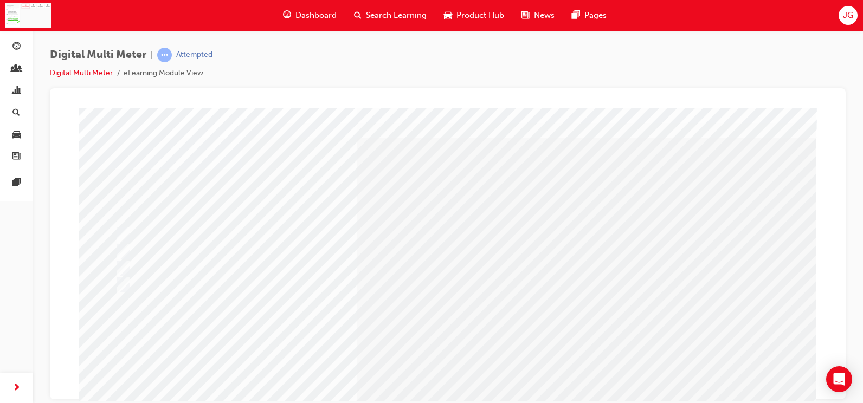
scroll to position [54, 0]
click at [113, 175] on input "" at bounding box center [108, 176] width 12 height 12
radio input "true"
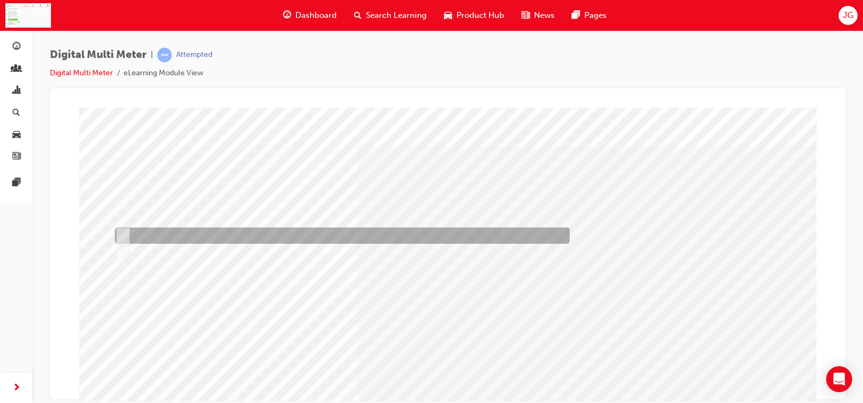
click at [287, 230] on div at bounding box center [339, 236] width 455 height 16
radio input "true"
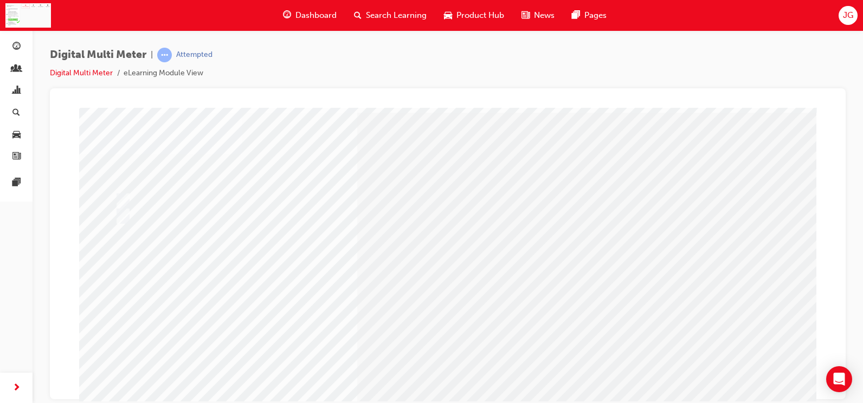
scroll to position [54, 0]
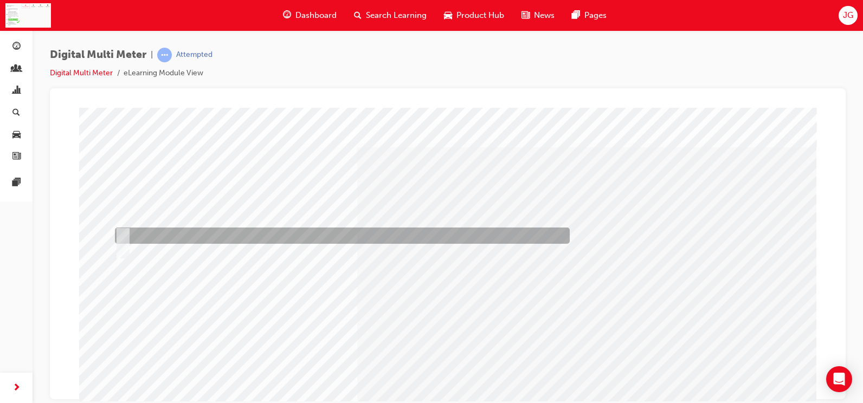
click at [256, 228] on div at bounding box center [339, 236] width 455 height 16
radio input "true"
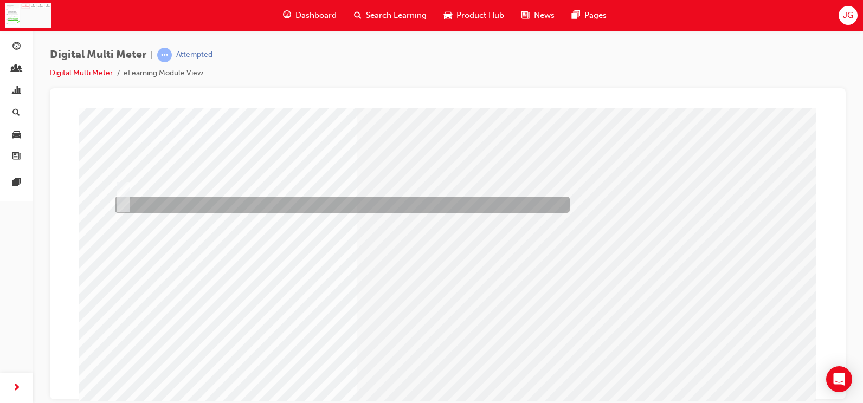
scroll to position [108, 0]
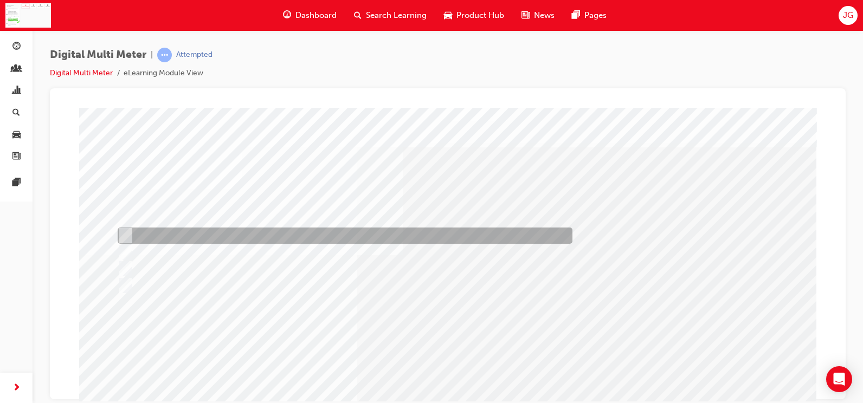
click at [323, 236] on div at bounding box center [342, 236] width 455 height 16
radio input "true"
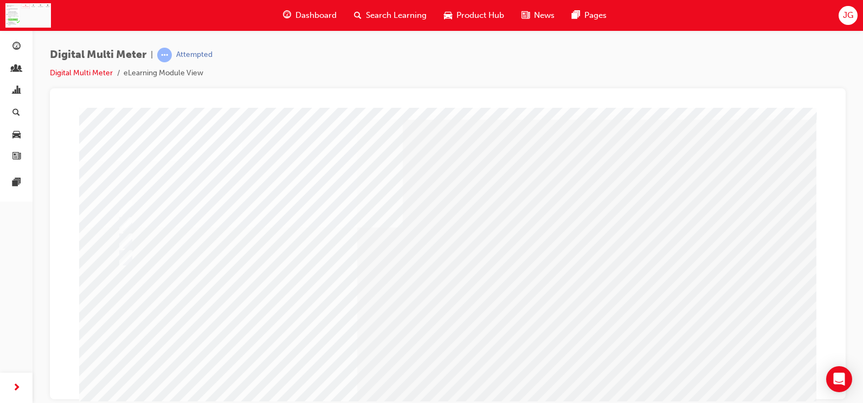
scroll to position [54, 0]
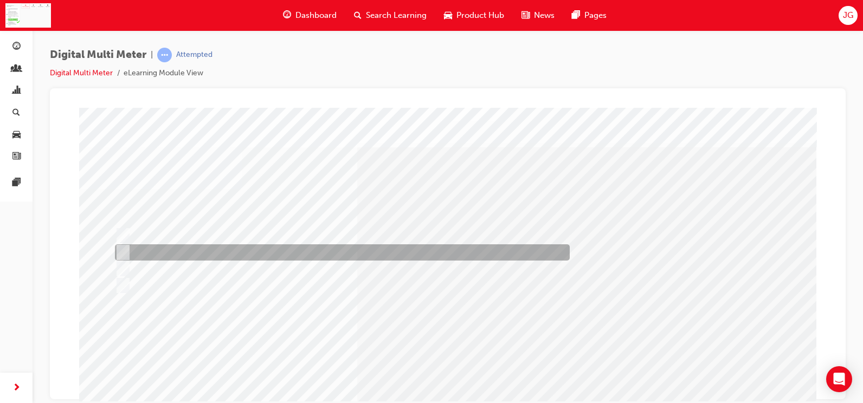
click at [216, 251] on div at bounding box center [339, 252] width 455 height 16
radio input "true"
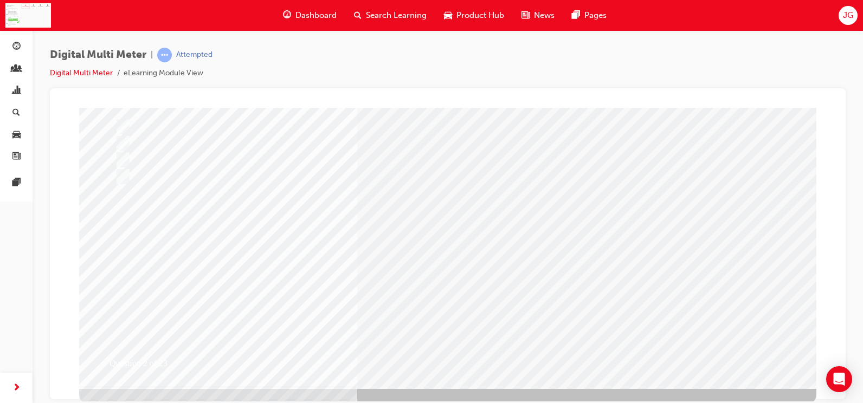
scroll to position [113, 0]
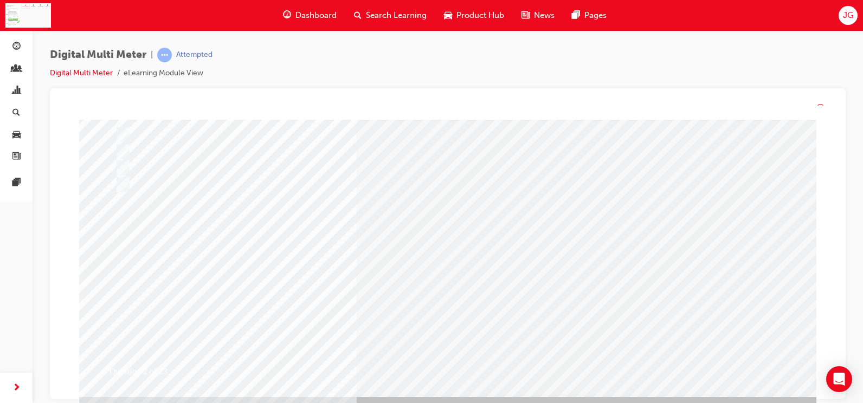
scroll to position [0, 0]
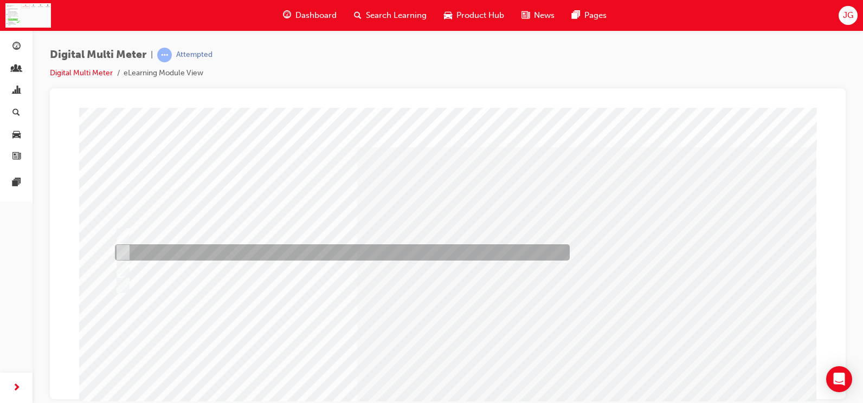
click at [332, 250] on div at bounding box center [339, 252] width 455 height 16
radio input "true"
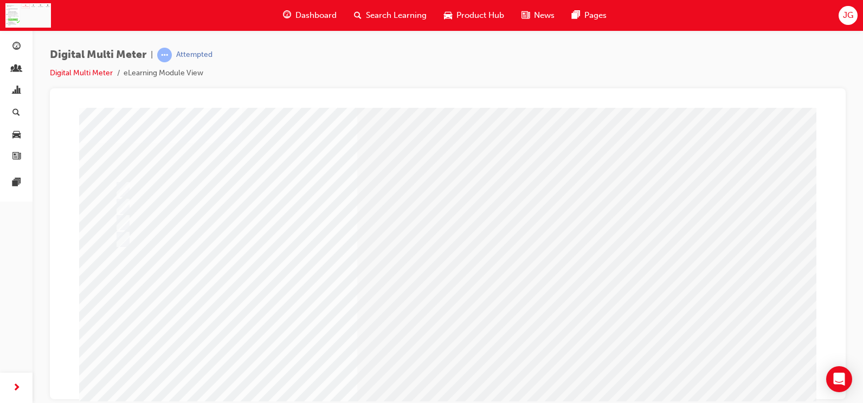
scroll to position [108, 0]
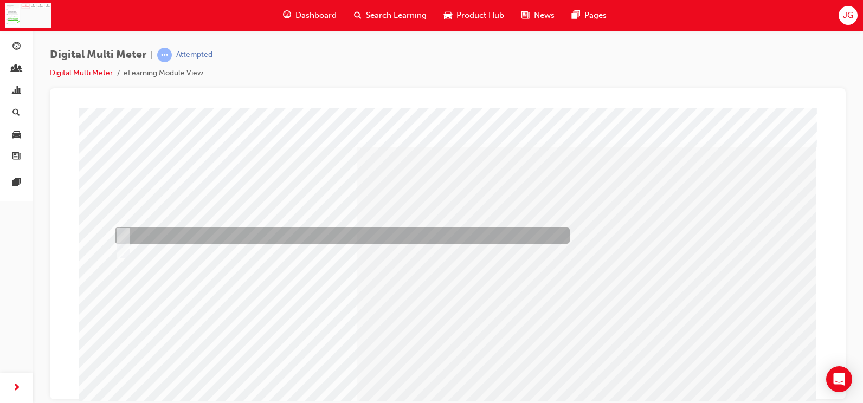
click at [295, 230] on div at bounding box center [339, 236] width 455 height 16
radio input "true"
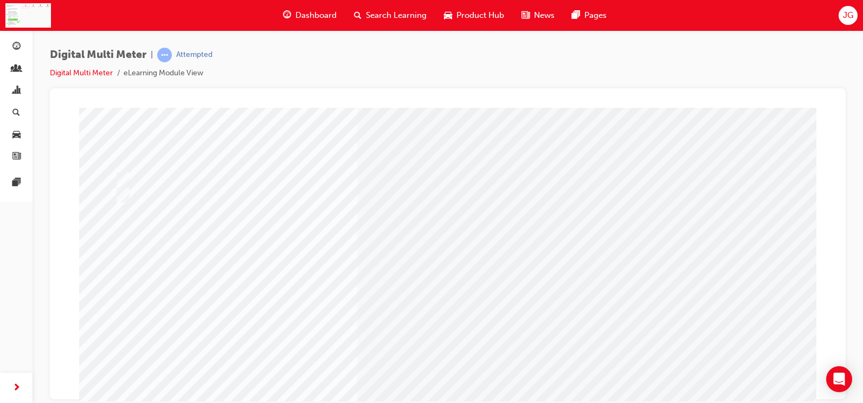
scroll to position [108, 0]
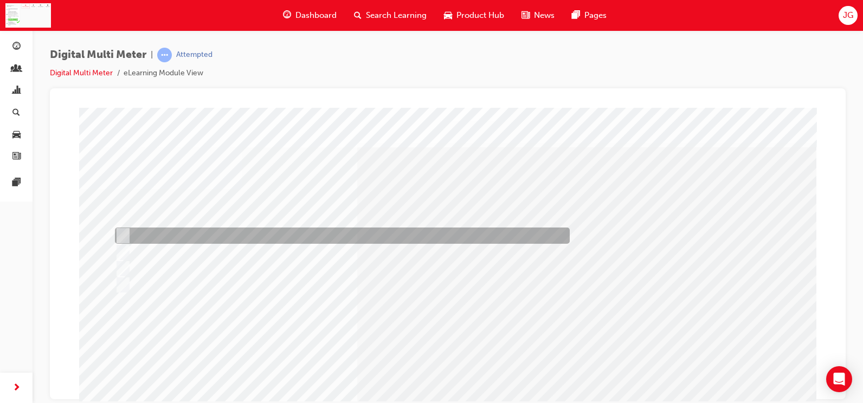
click at [291, 233] on div at bounding box center [339, 236] width 455 height 16
radio input "true"
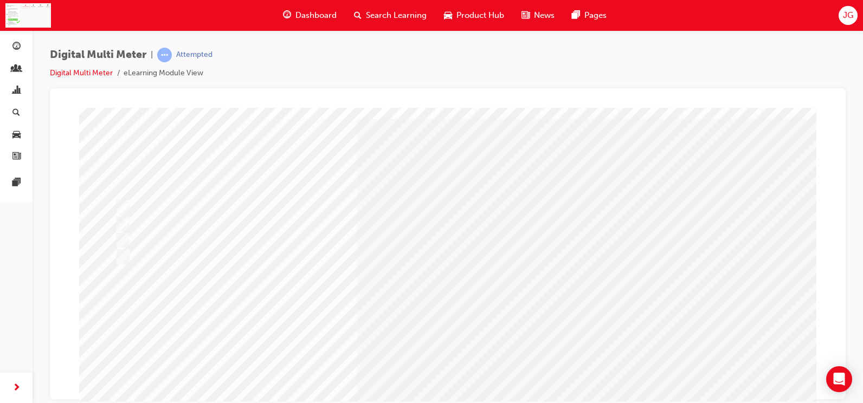
scroll to position [54, 0]
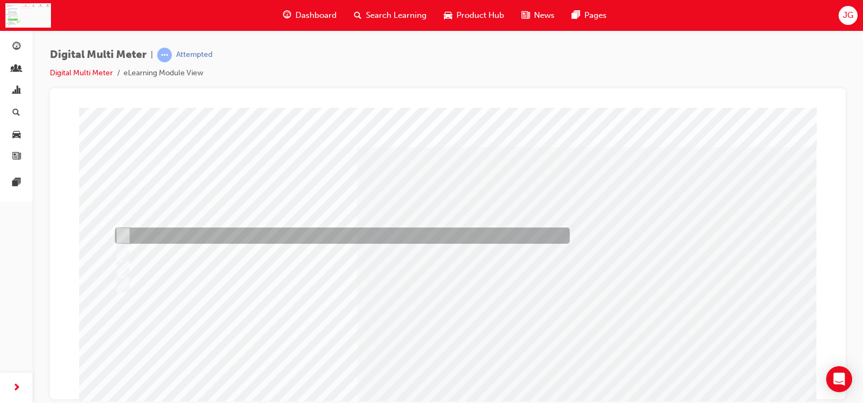
click at [222, 237] on div at bounding box center [339, 236] width 455 height 16
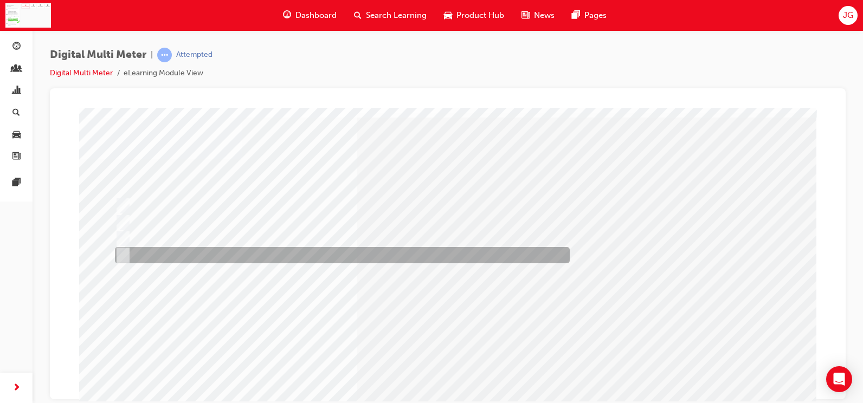
scroll to position [54, 0]
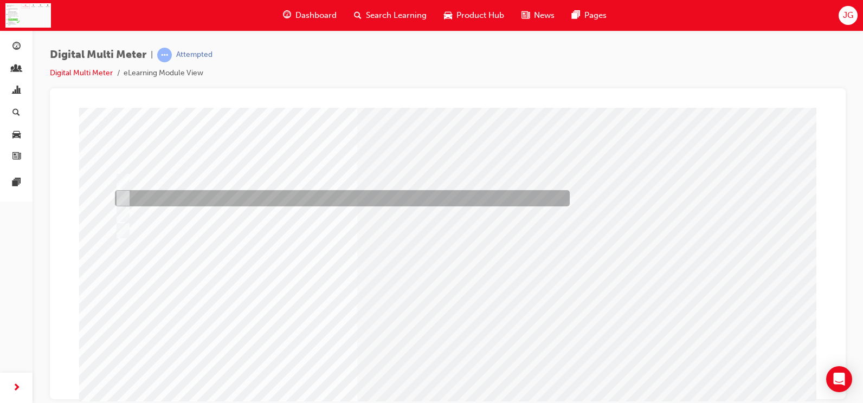
click at [242, 199] on div at bounding box center [339, 198] width 455 height 16
radio input "false"
radio input "true"
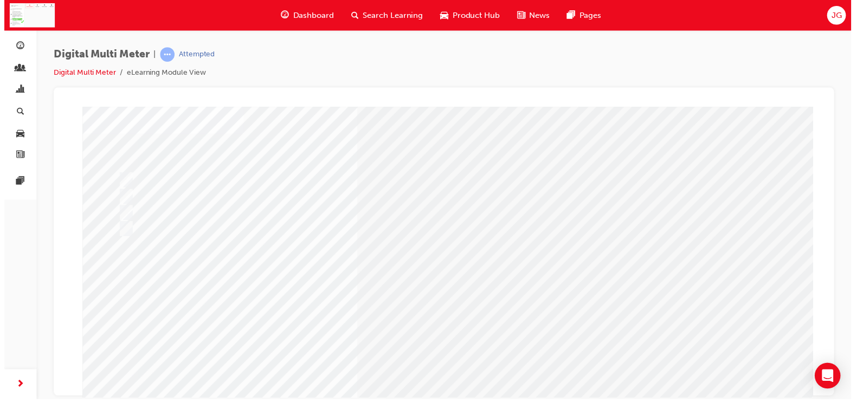
scroll to position [0, 0]
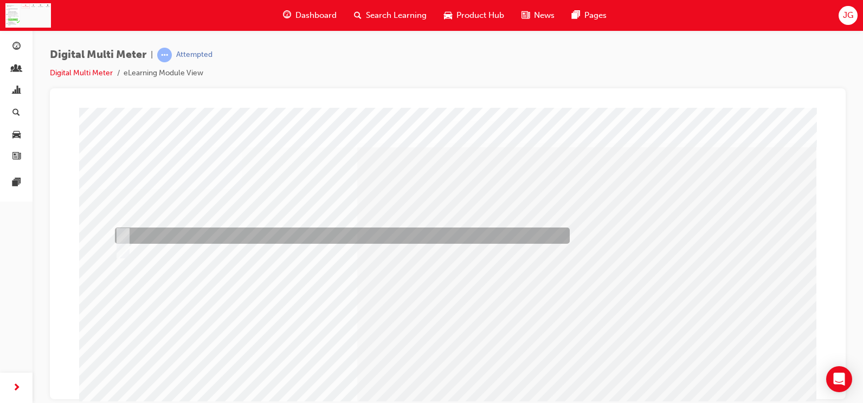
click at [263, 229] on div at bounding box center [339, 236] width 455 height 16
radio input "true"
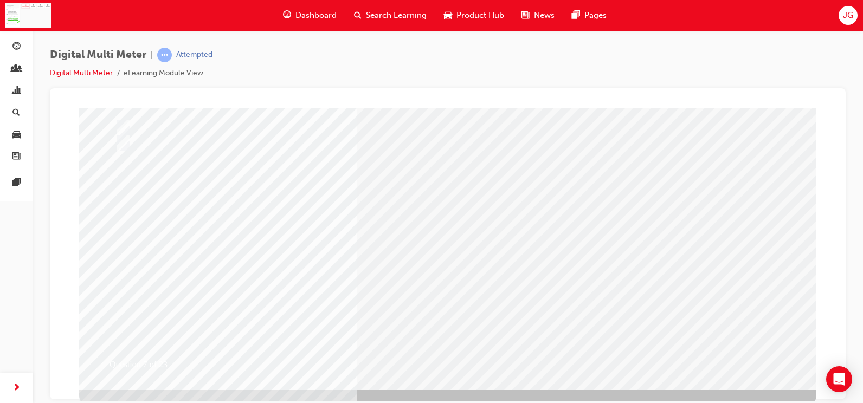
scroll to position [108, 0]
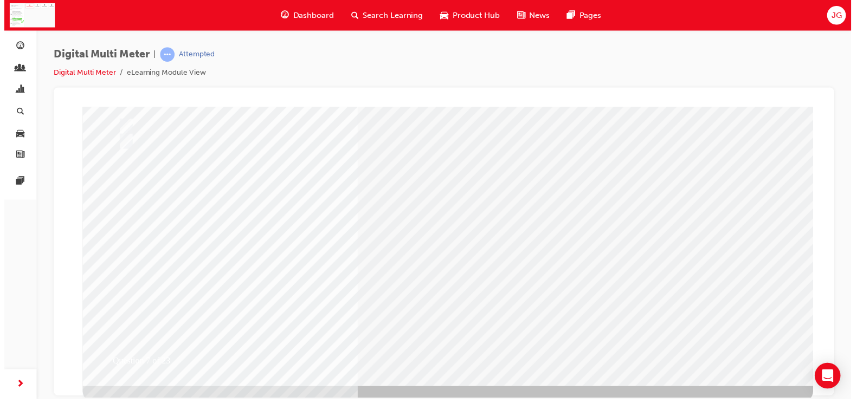
scroll to position [0, 0]
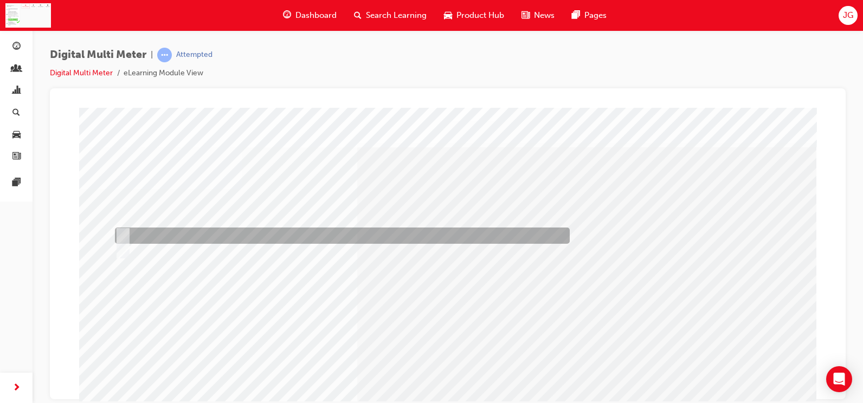
click at [342, 235] on div at bounding box center [339, 236] width 455 height 16
radio input "true"
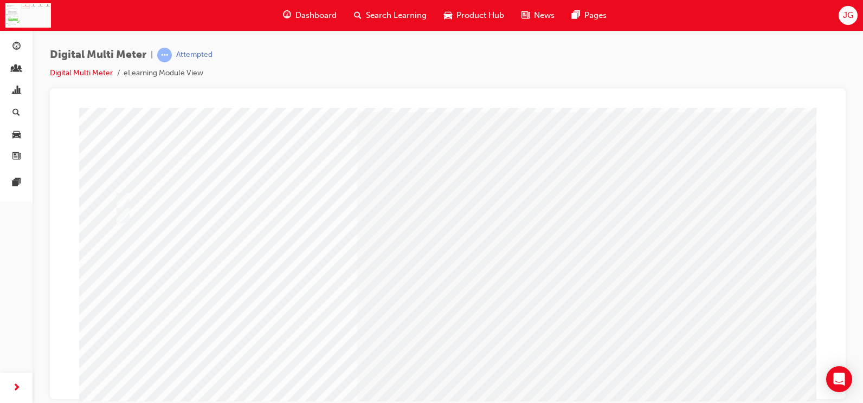
scroll to position [54, 0]
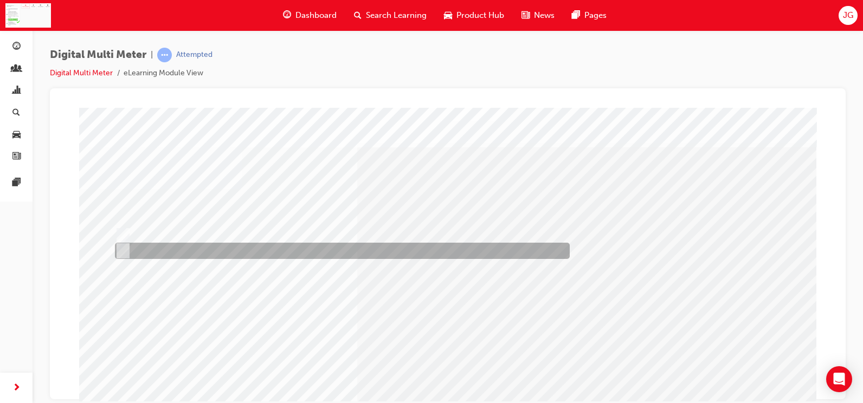
click at [226, 245] on div at bounding box center [339, 251] width 455 height 16
radio input "true"
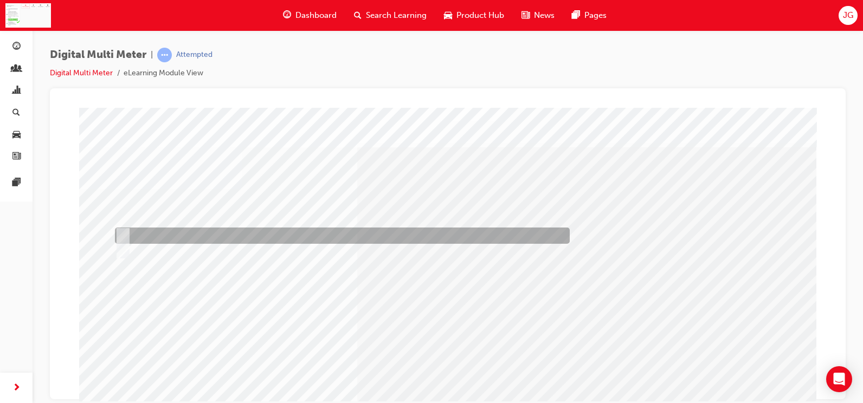
click at [262, 236] on div at bounding box center [339, 236] width 455 height 16
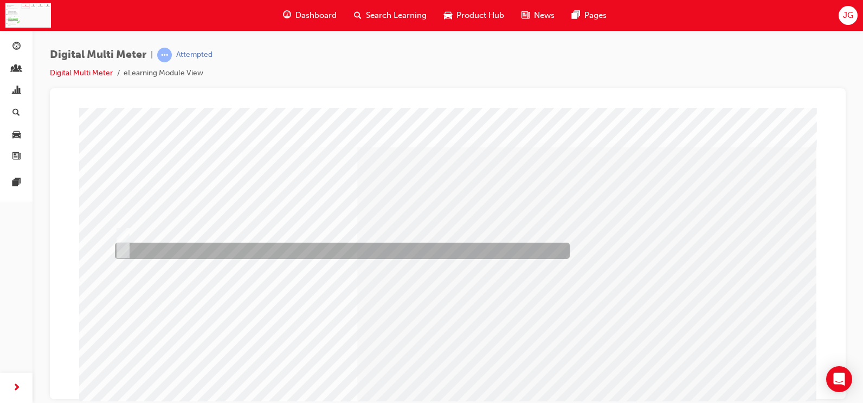
click at [250, 251] on div at bounding box center [339, 251] width 455 height 16
radio input "false"
radio input "true"
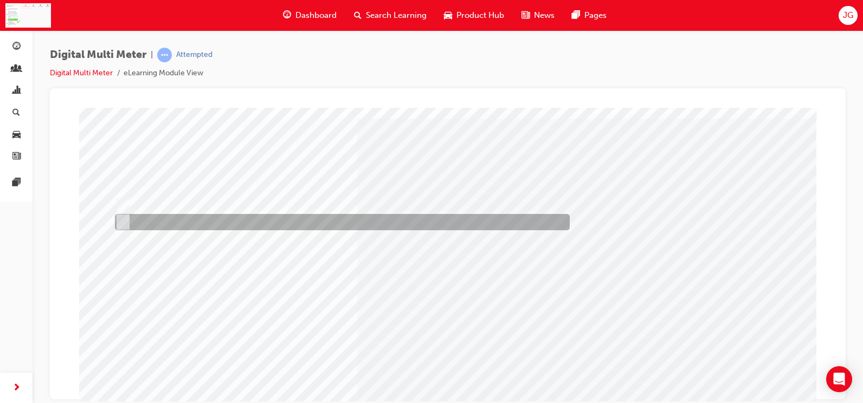
scroll to position [54, 0]
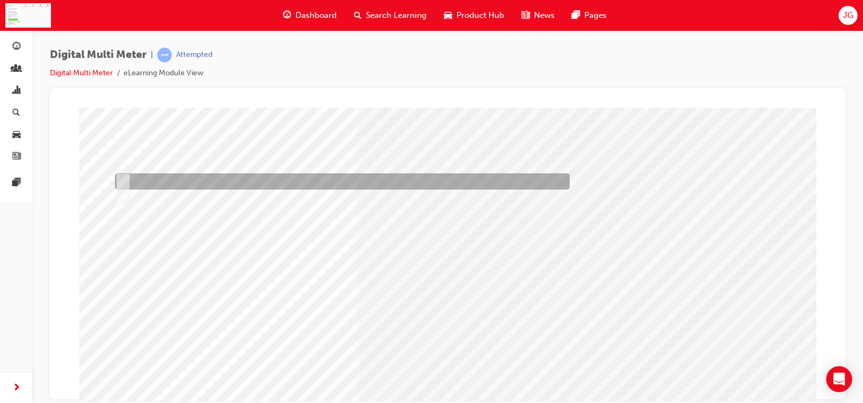
click at [306, 187] on div at bounding box center [339, 181] width 455 height 16
radio input "true"
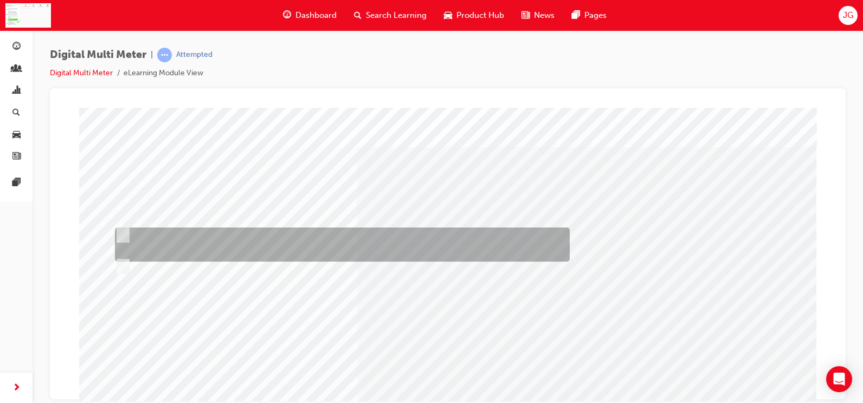
click at [250, 242] on div at bounding box center [339, 245] width 455 height 34
radio input "true"
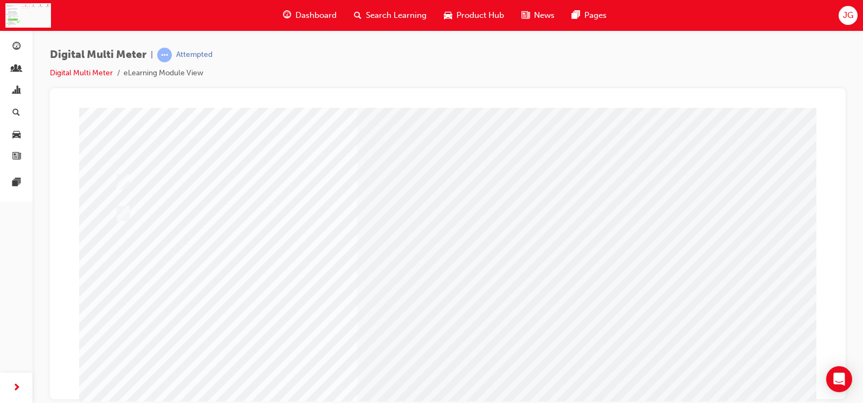
scroll to position [54, 0]
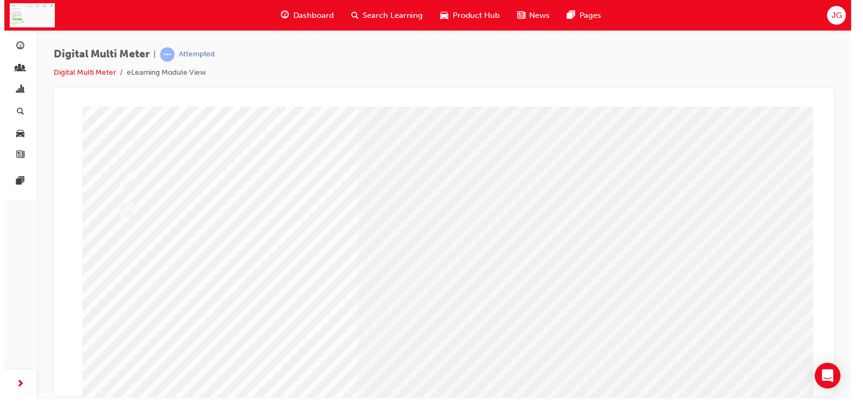
scroll to position [0, 0]
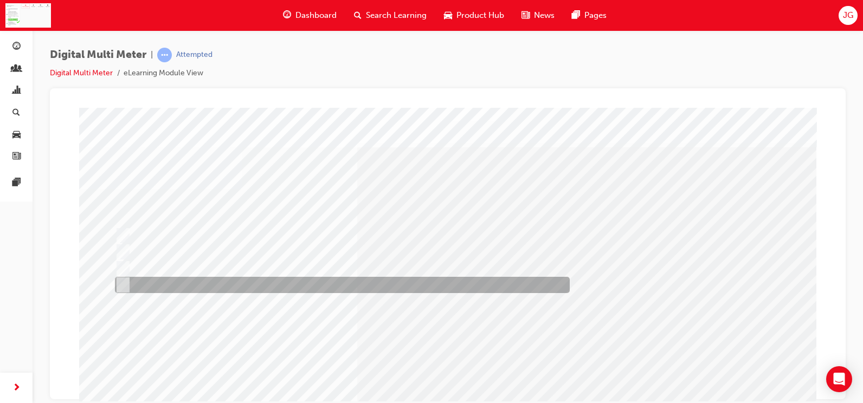
click at [298, 279] on div at bounding box center [339, 285] width 455 height 16
radio input "true"
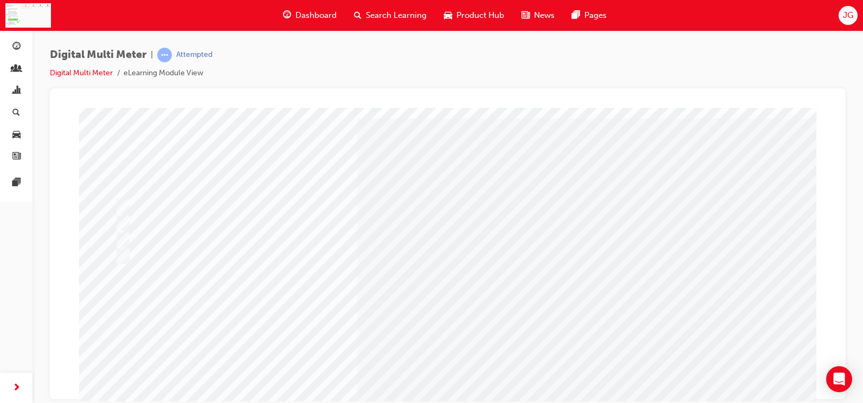
scroll to position [54, 0]
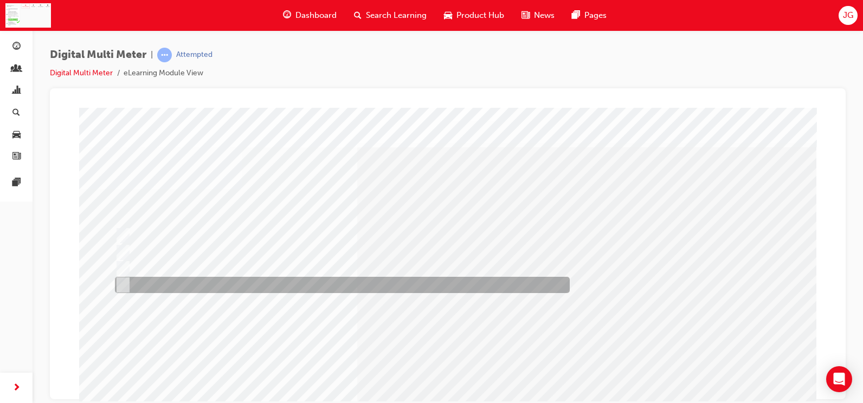
click at [352, 284] on div at bounding box center [339, 285] width 455 height 16
radio input "true"
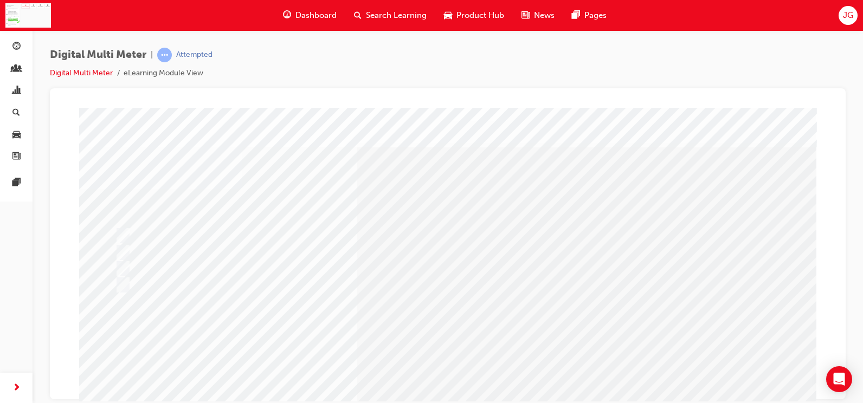
scroll to position [54, 0]
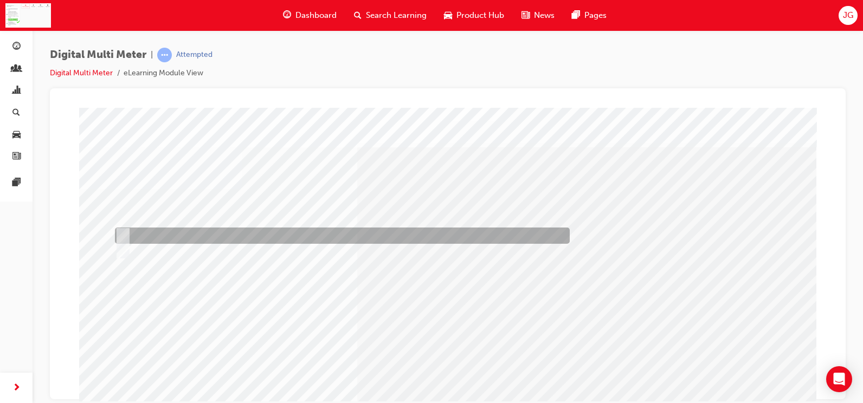
click at [358, 235] on div at bounding box center [339, 236] width 455 height 16
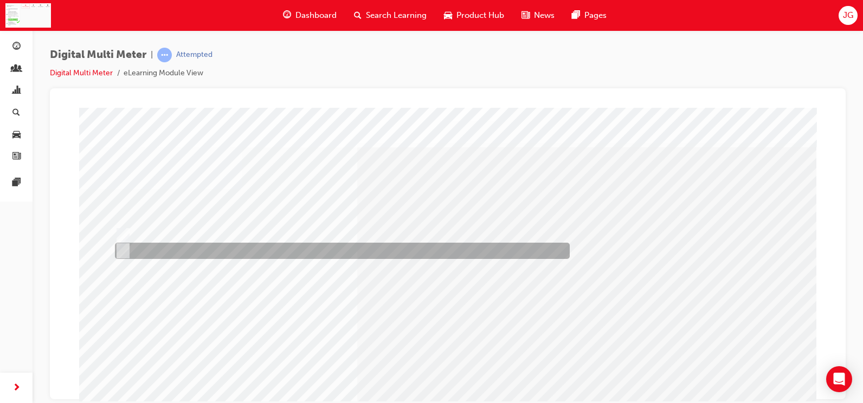
click at [348, 247] on div at bounding box center [339, 251] width 455 height 16
radio input "false"
radio input "true"
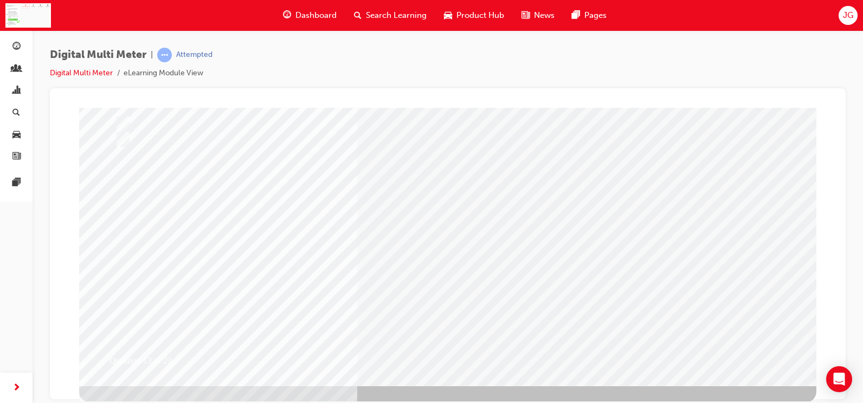
scroll to position [113, 0]
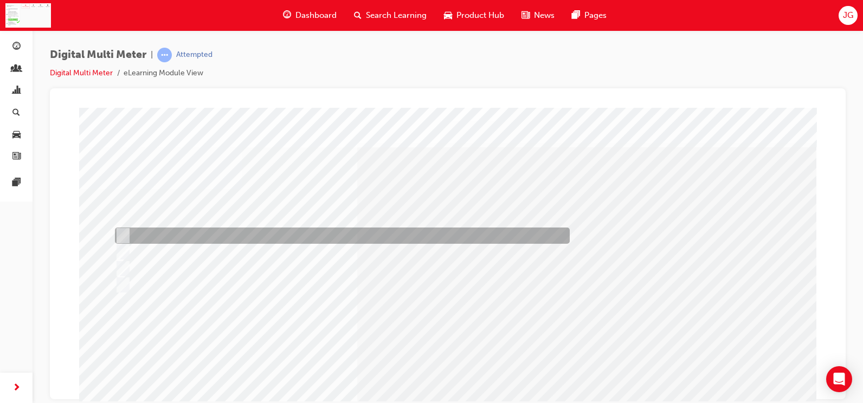
click at [254, 237] on div at bounding box center [339, 236] width 455 height 16
radio input "true"
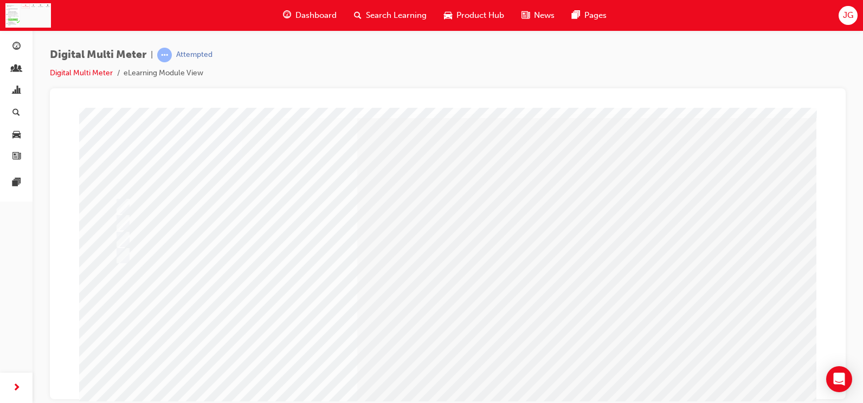
scroll to position [54, 0]
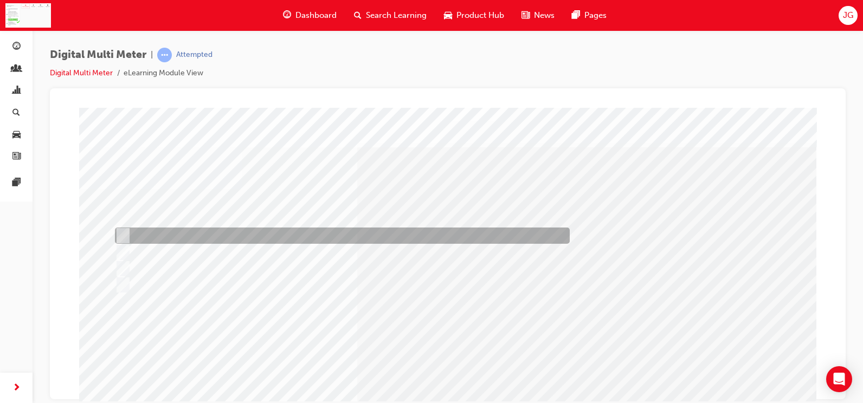
click at [401, 242] on div at bounding box center [339, 236] width 455 height 16
radio input "true"
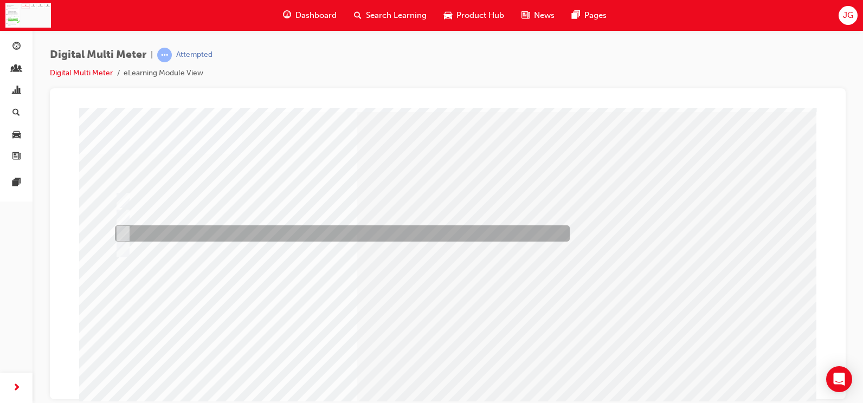
scroll to position [54, 0]
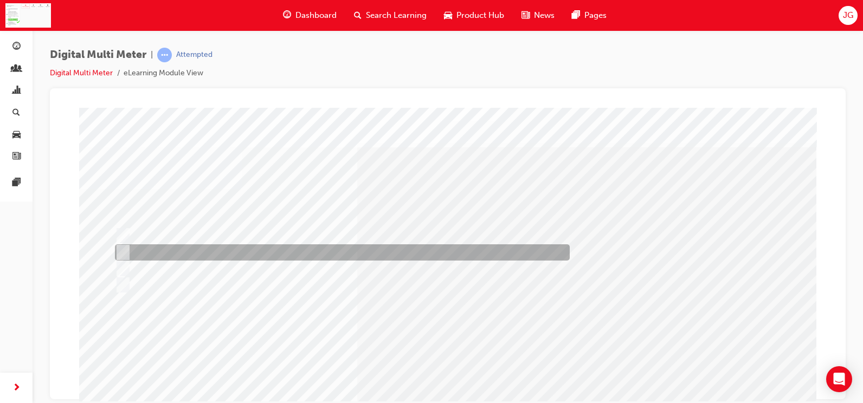
click at [333, 256] on div at bounding box center [339, 252] width 455 height 16
radio input "true"
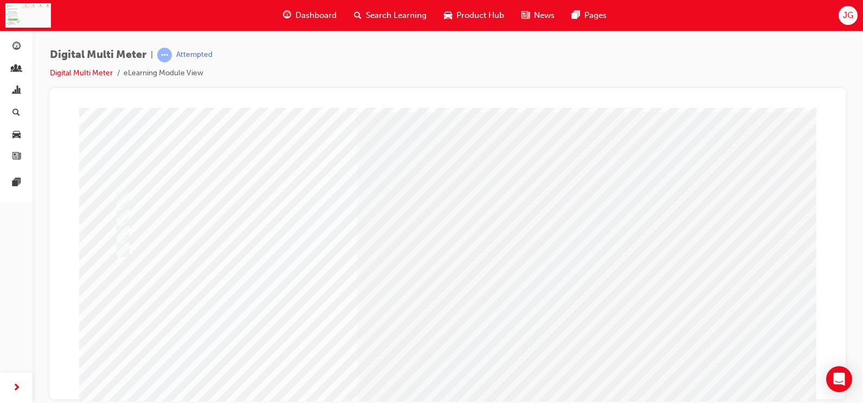
scroll to position [54, 0]
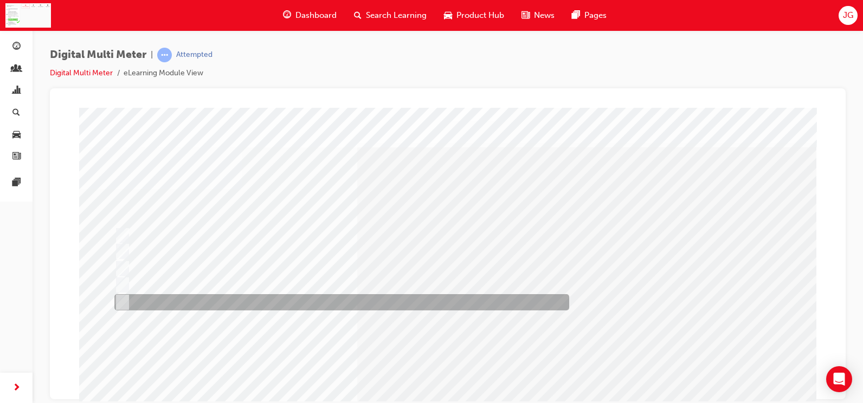
click at [277, 297] on div at bounding box center [339, 302] width 455 height 16
radio input "true"
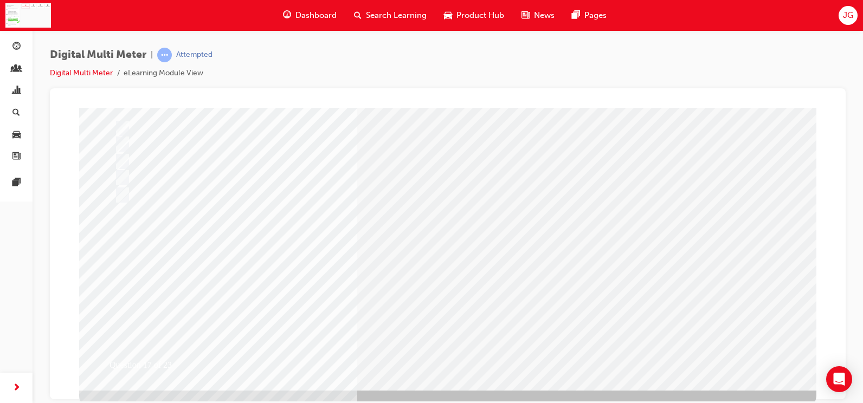
scroll to position [108, 0]
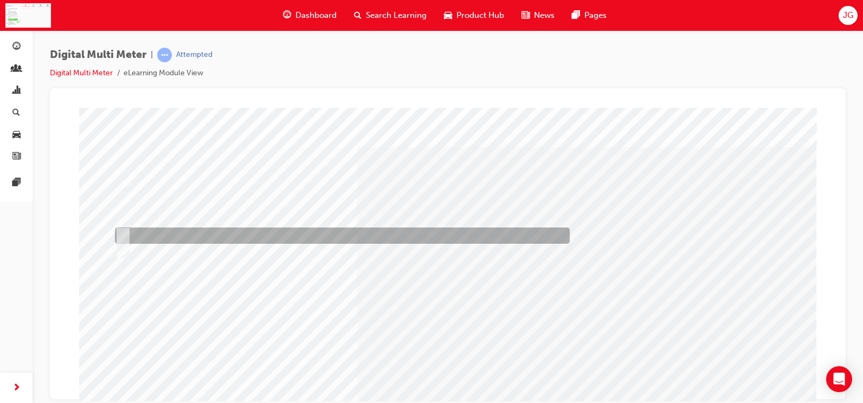
click at [260, 229] on div at bounding box center [339, 236] width 455 height 16
radio input "true"
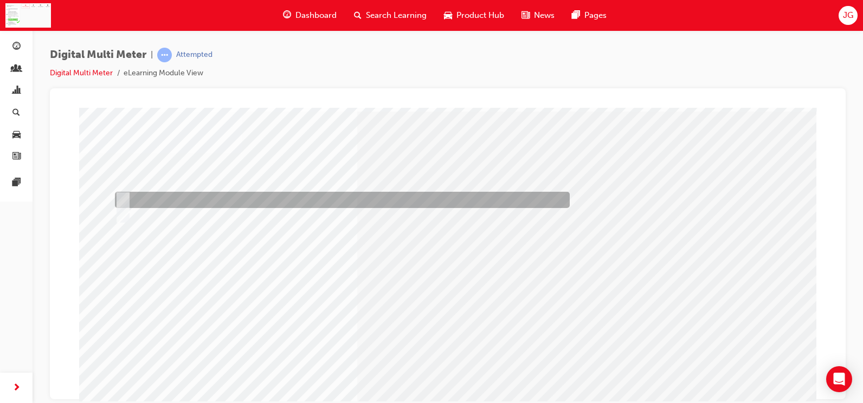
scroll to position [54, 0]
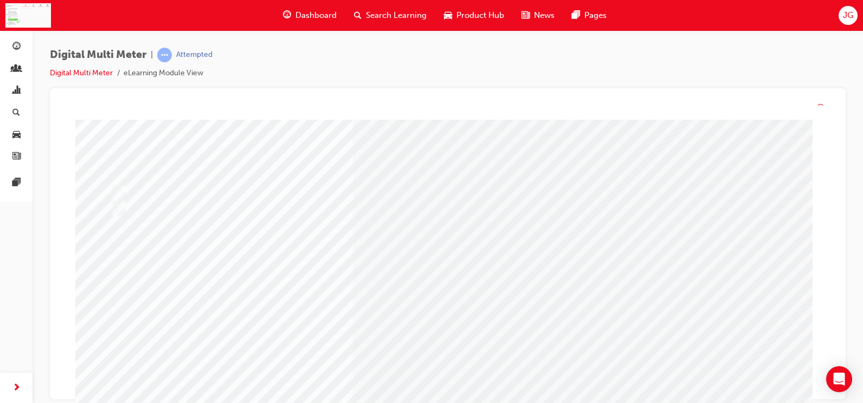
scroll to position [0, 0]
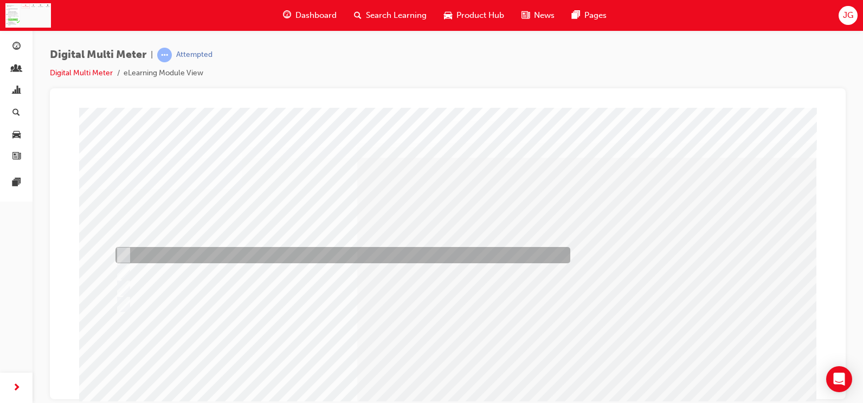
click at [411, 261] on div at bounding box center [340, 255] width 455 height 16
radio input "true"
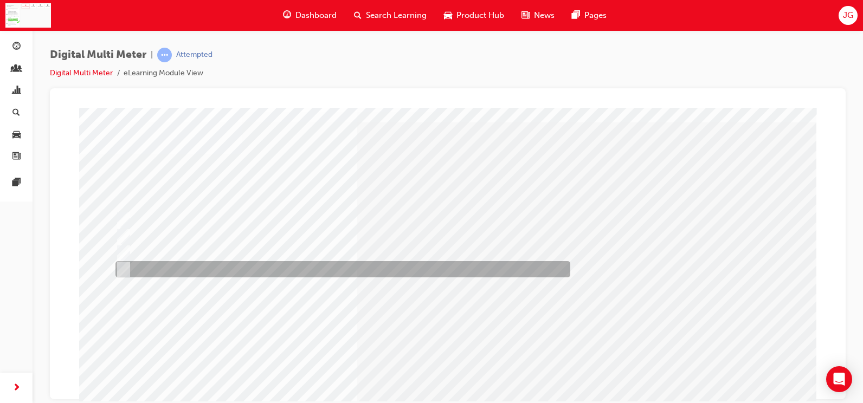
scroll to position [54, 0]
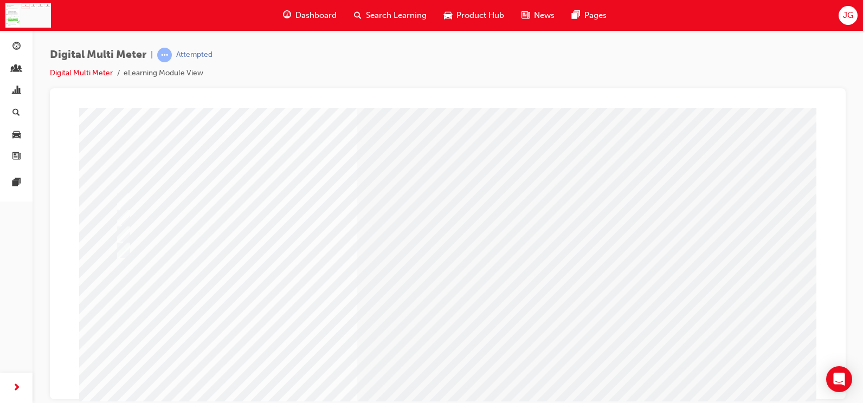
click at [104, 252] on div at bounding box center [124, 259] width 49 height 16
radio input "true"
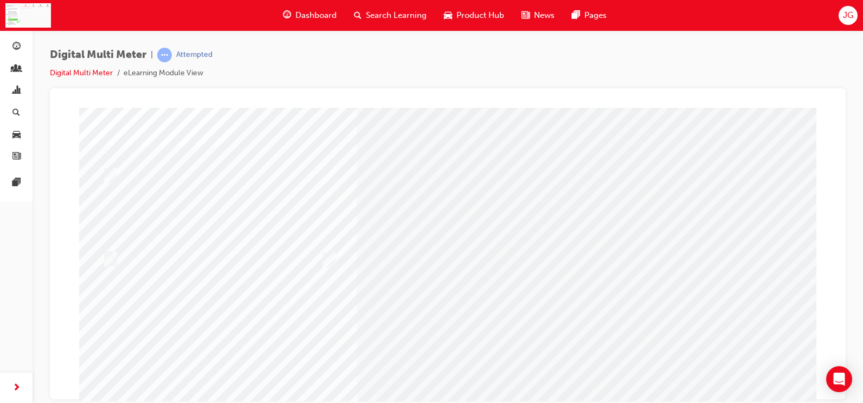
scroll to position [0, 0]
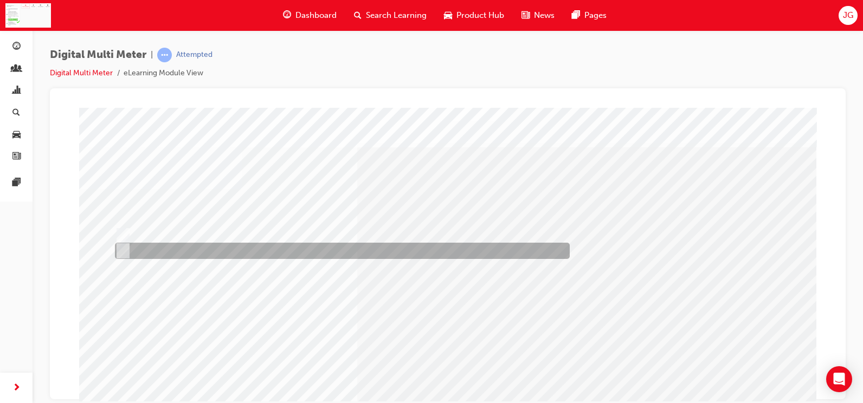
click at [222, 245] on div at bounding box center [339, 251] width 455 height 16
radio input "true"
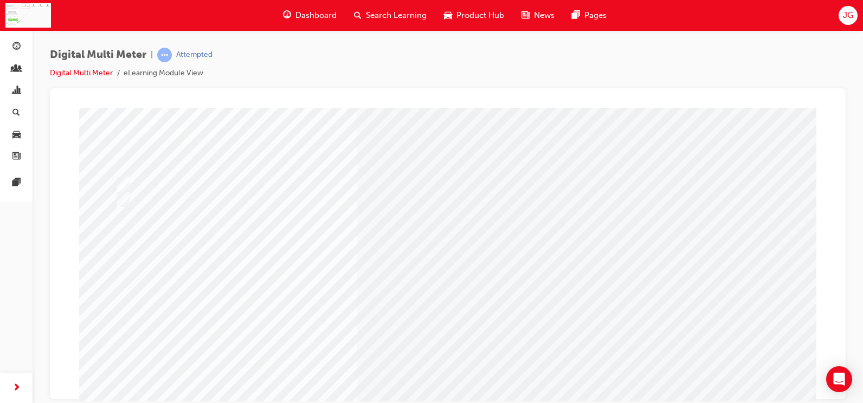
scroll to position [54, 0]
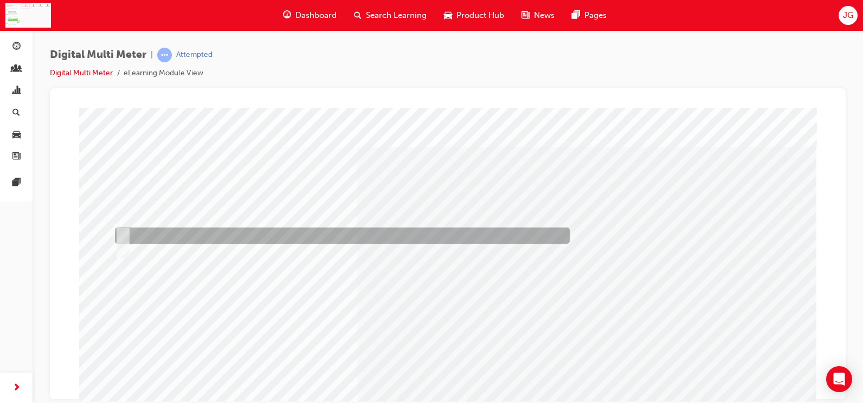
click at [375, 234] on div at bounding box center [339, 236] width 455 height 16
radio input "true"
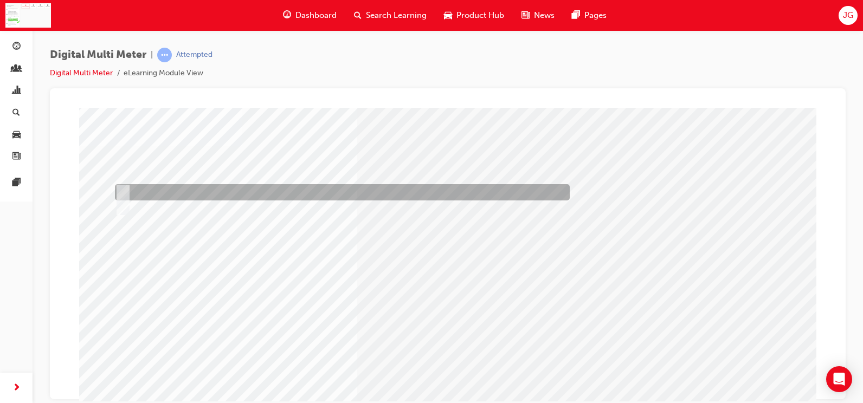
scroll to position [108, 0]
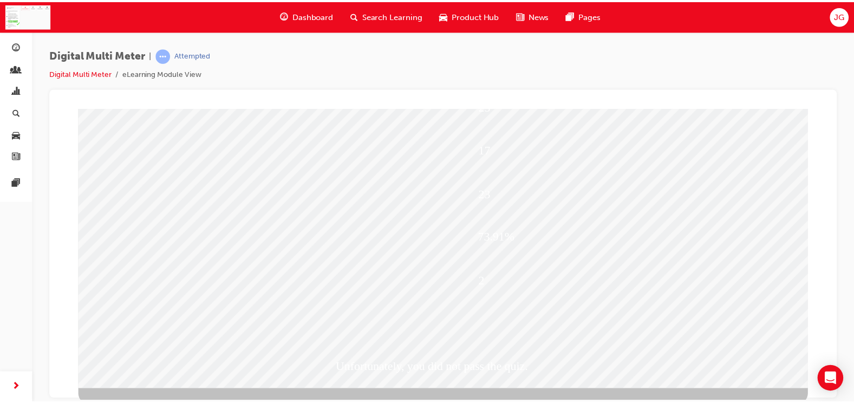
scroll to position [0, 0]
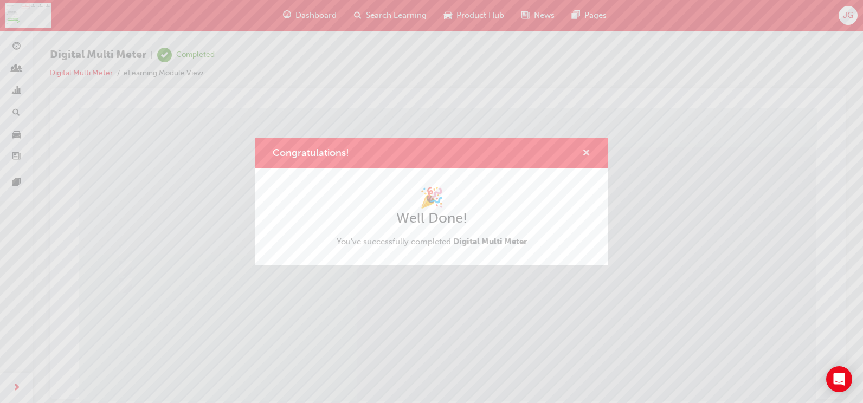
click at [587, 154] on span "cross-icon" at bounding box center [586, 154] width 8 height 10
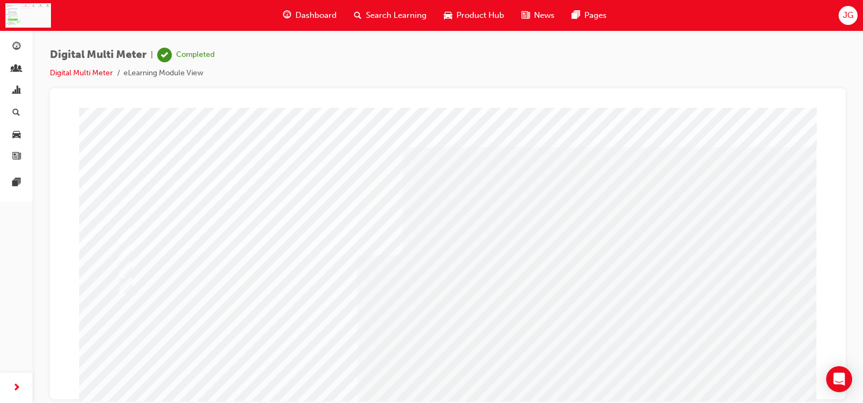
click at [397, 17] on span "Search Learning" at bounding box center [396, 15] width 61 height 12
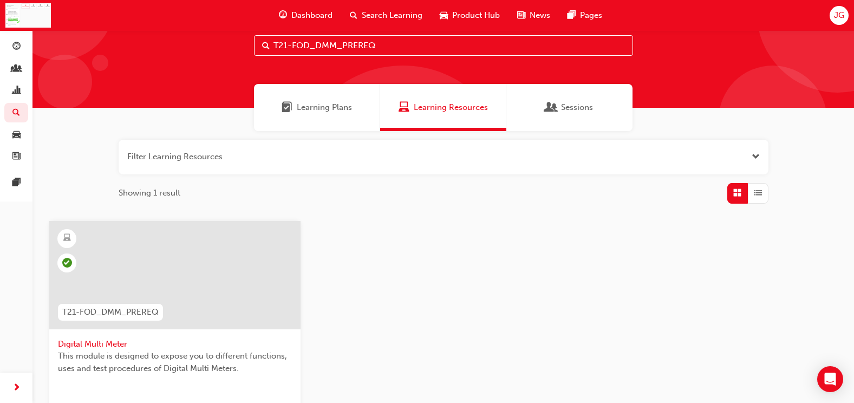
scroll to position [54, 0]
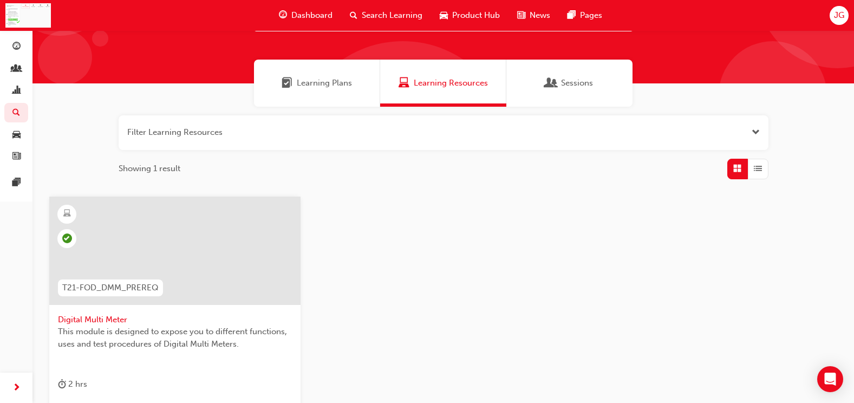
click at [371, 17] on span "Search Learning" at bounding box center [392, 15] width 61 height 12
click at [231, 138] on button "button" at bounding box center [444, 132] width 650 height 35
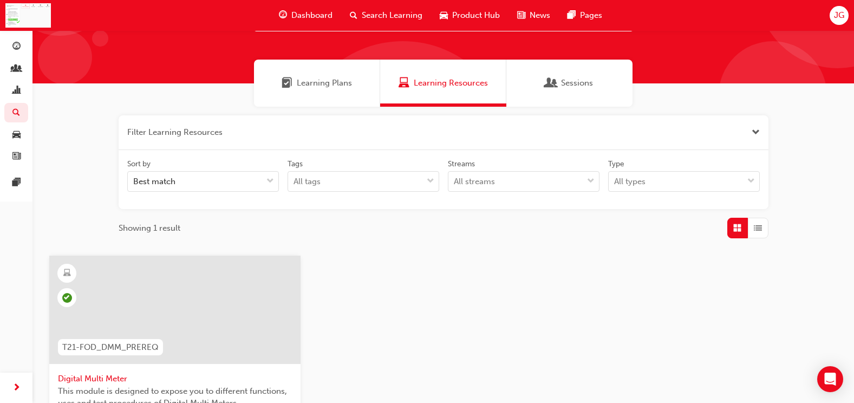
drag, startPoint x: 231, startPoint y: 138, endPoint x: 178, endPoint y: 139, distance: 53.1
click at [178, 139] on button "button" at bounding box center [444, 132] width 650 height 35
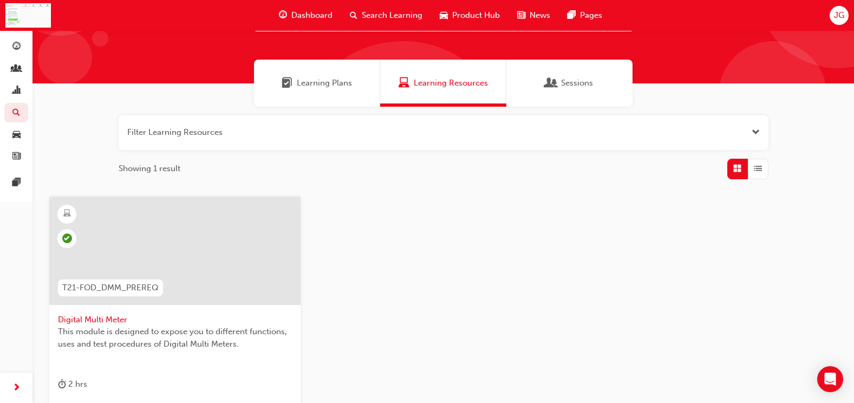
click at [378, 14] on span "Search Learning" at bounding box center [392, 15] width 61 height 12
click at [353, 11] on span "search-icon" at bounding box center [354, 16] width 8 height 14
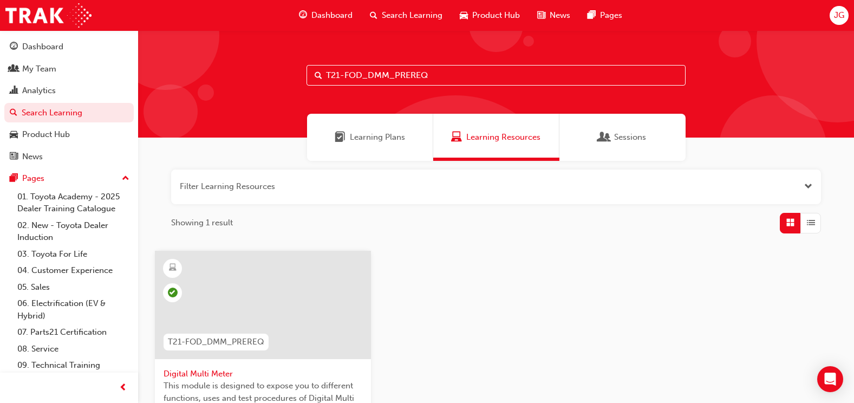
drag, startPoint x: 463, startPoint y: 83, endPoint x: 251, endPoint y: 86, distance: 212.4
click at [269, 85] on div "T21-FOD_DMM_PREREQ" at bounding box center [496, 83] width 716 height 107
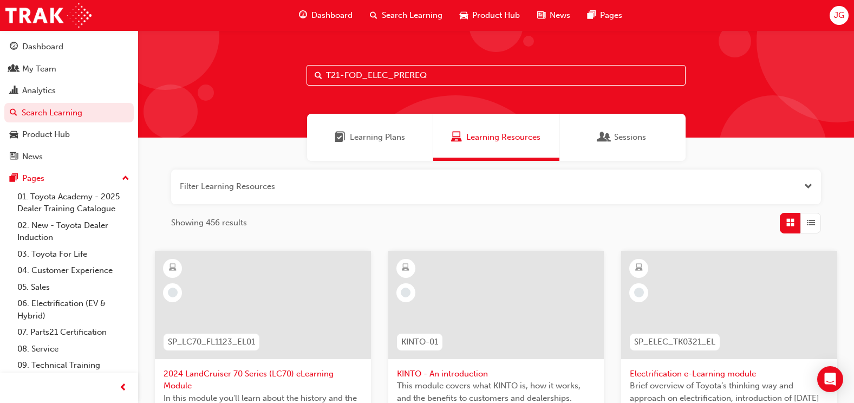
type input "T21-FOD_ELEC_PREREQ"
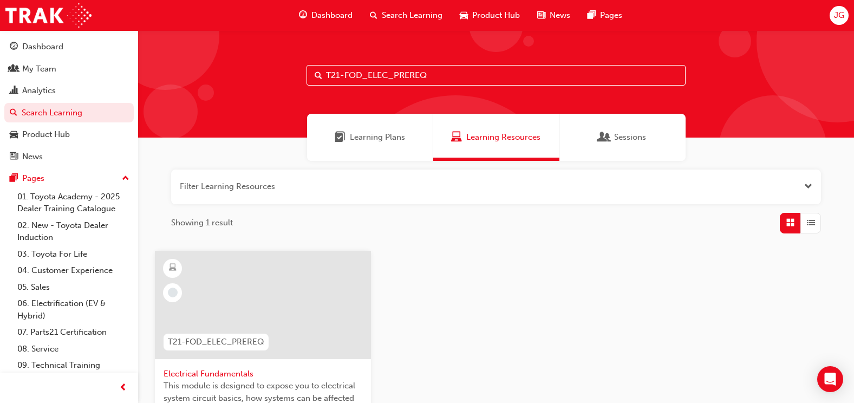
click at [279, 329] on div at bounding box center [263, 305] width 216 height 108
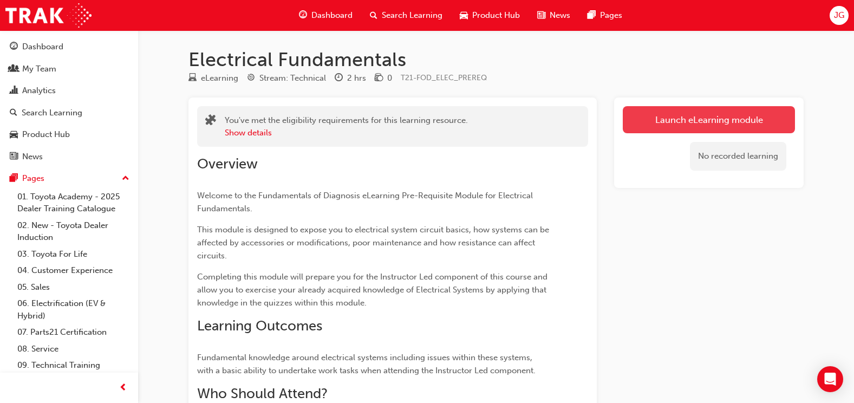
click at [682, 125] on link "Launch eLearning module" at bounding box center [709, 119] width 172 height 27
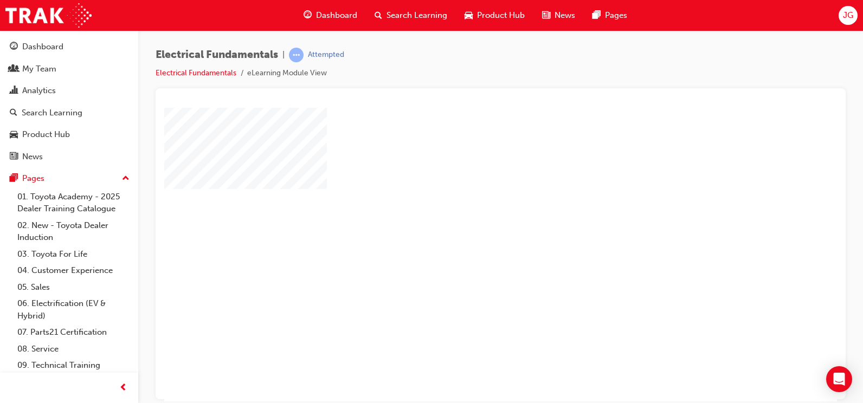
click at [469, 223] on div "play" at bounding box center [469, 223] width 0 height 0
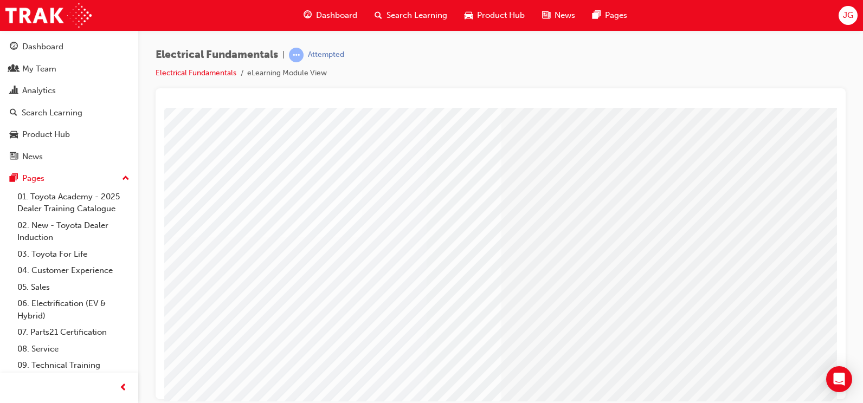
scroll to position [94, 0]
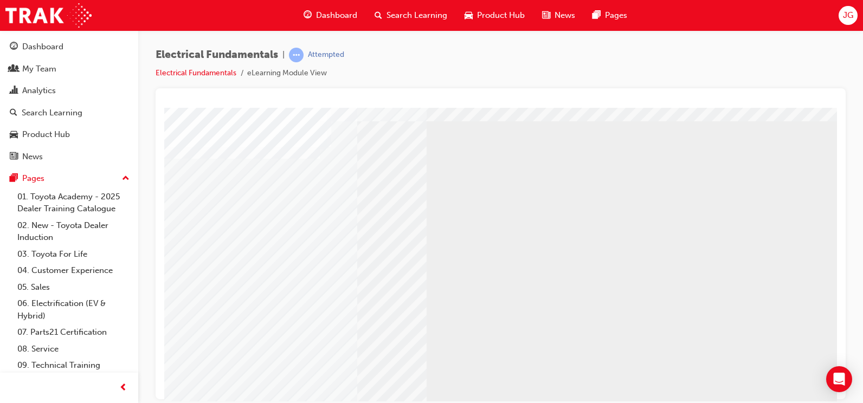
scroll to position [121, 0]
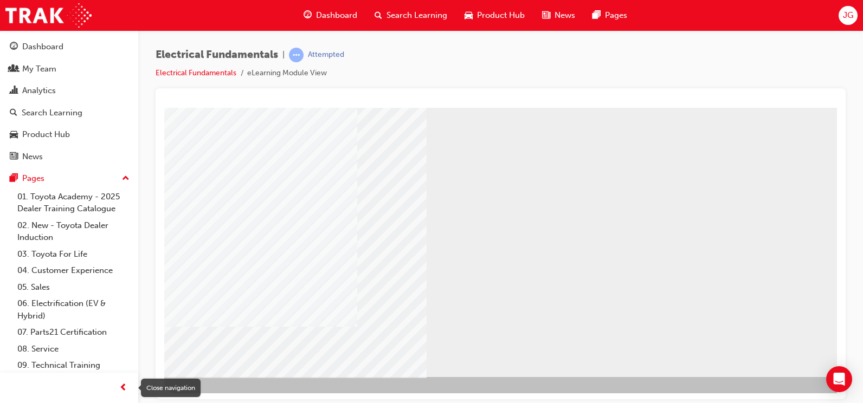
click at [129, 386] on div "button" at bounding box center [123, 388] width 22 height 22
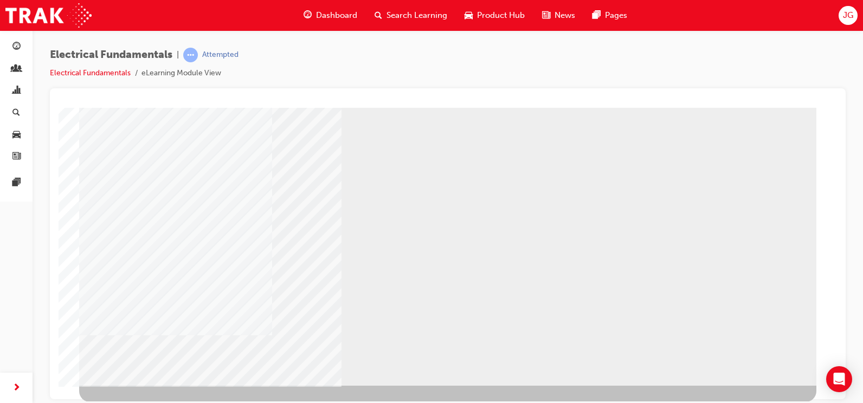
scroll to position [113, 0]
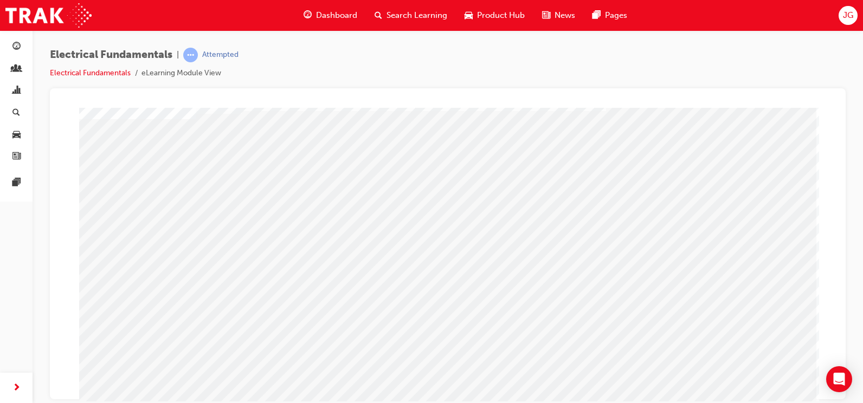
scroll to position [113, 0]
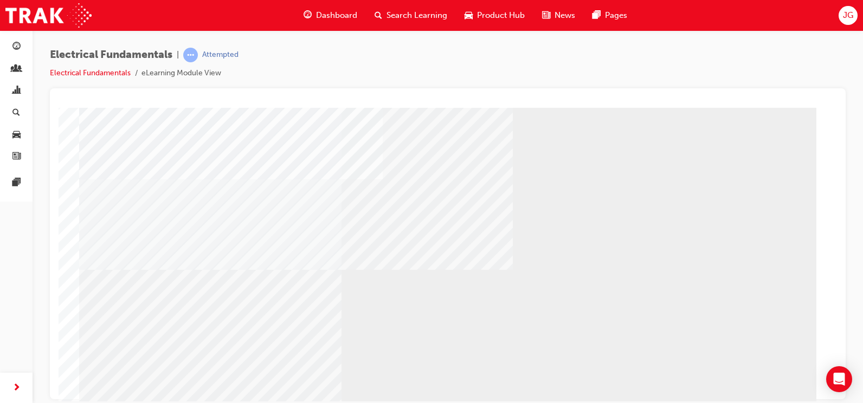
scroll to position [113, 0]
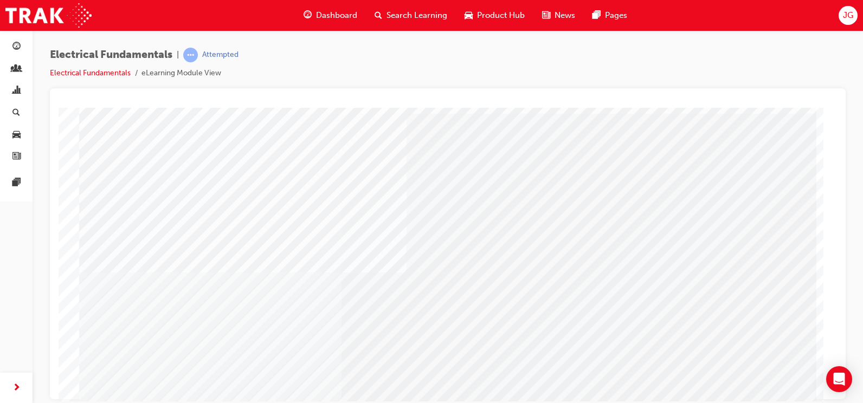
scroll to position [113, 0]
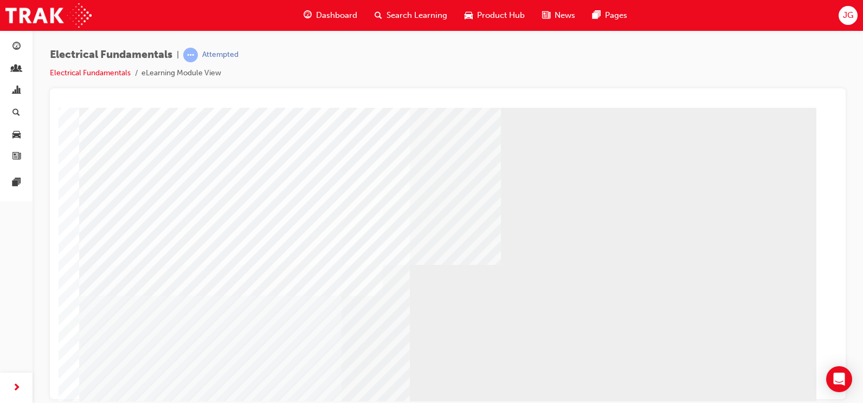
scroll to position [113, 0]
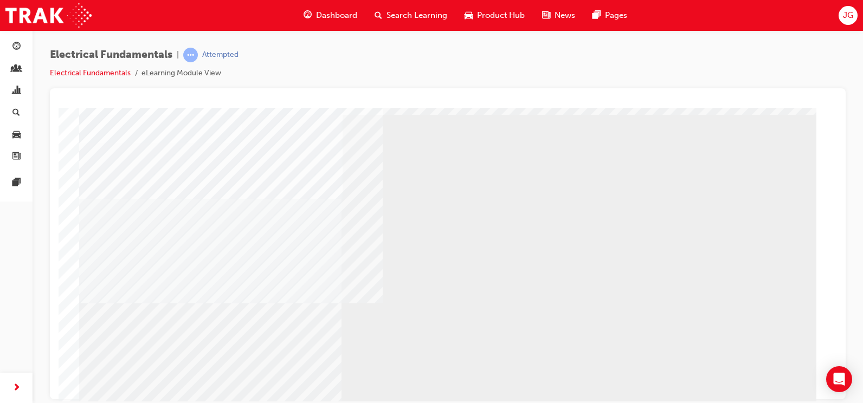
scroll to position [113, 0]
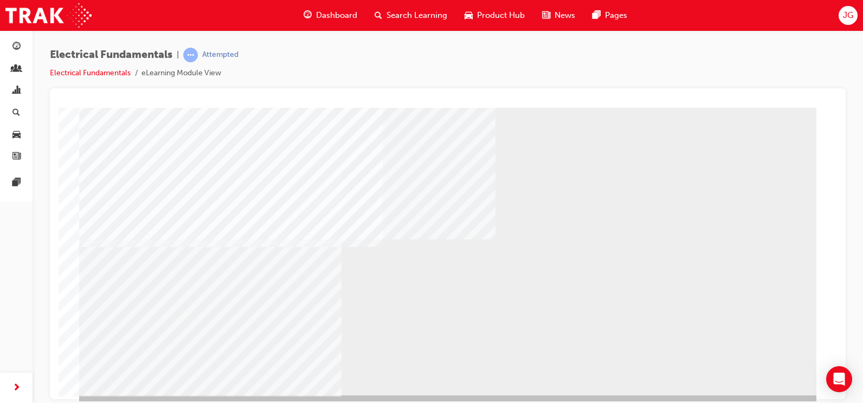
scroll to position [0, 0]
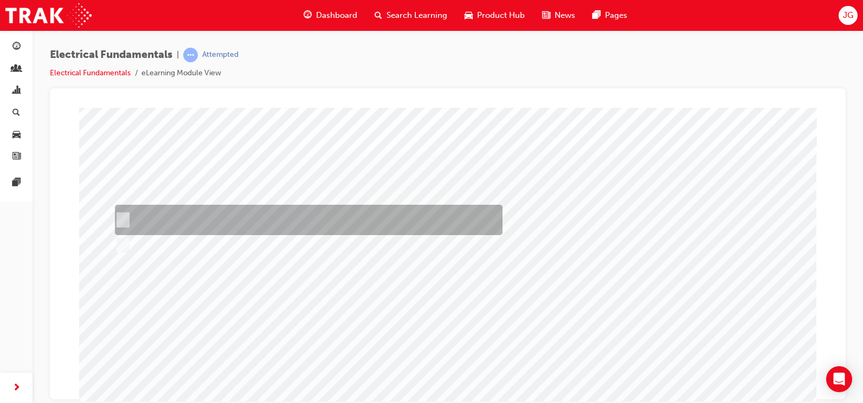
click at [272, 219] on div at bounding box center [305, 220] width 387 height 30
checkbox input "true"
